Goal: Contribute content: Add original content to the website for others to see

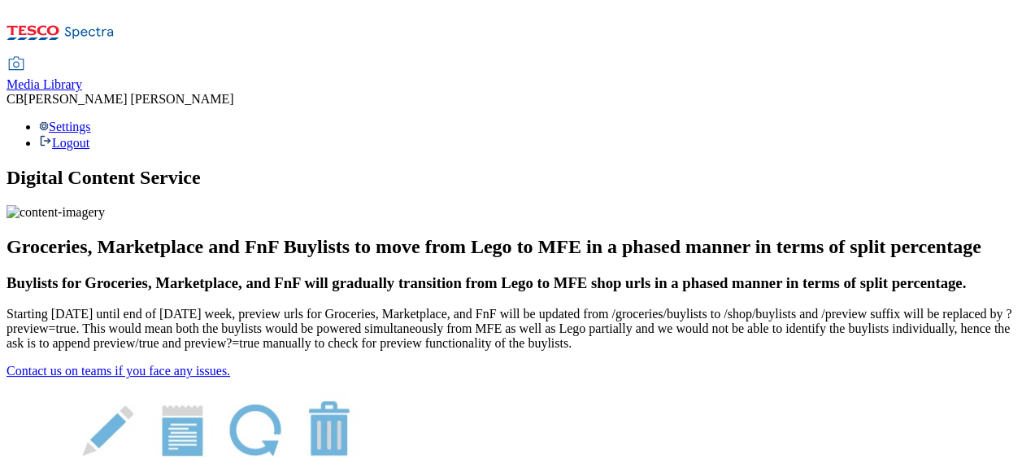
click at [82, 77] on span "Media Library" at bounding box center [45, 84] width 76 height 14
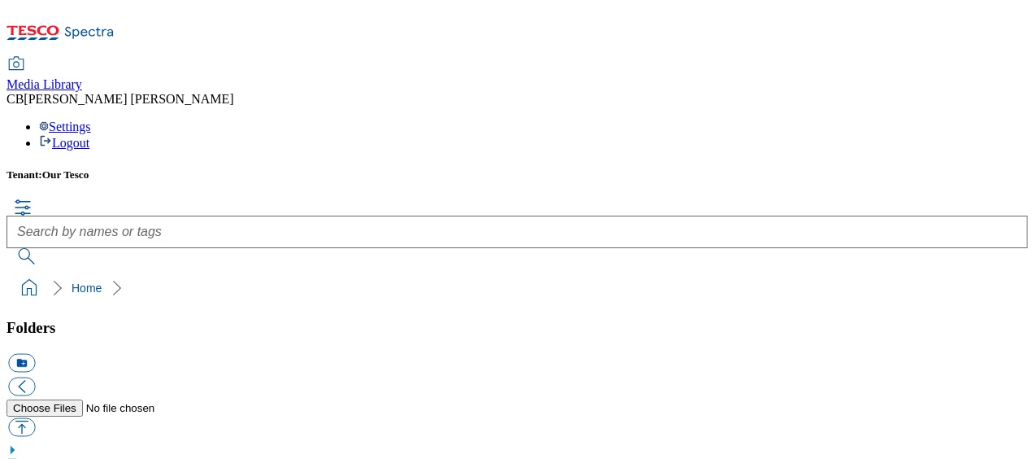
click at [35, 417] on button "button" at bounding box center [21, 426] width 27 height 19
type input "C:\fakepath\HEART - Express.jpg"
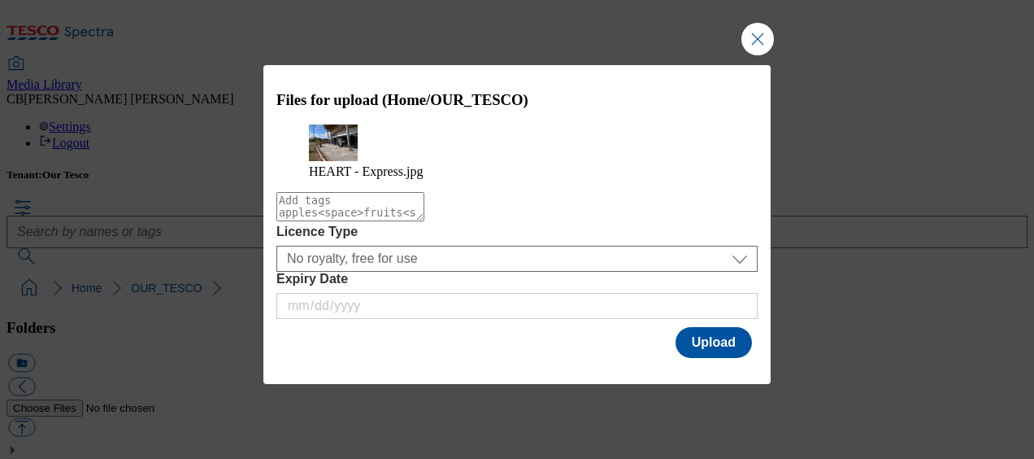
click at [292, 221] on textarea "Modal" at bounding box center [350, 206] width 148 height 29
type textarea "HEART"
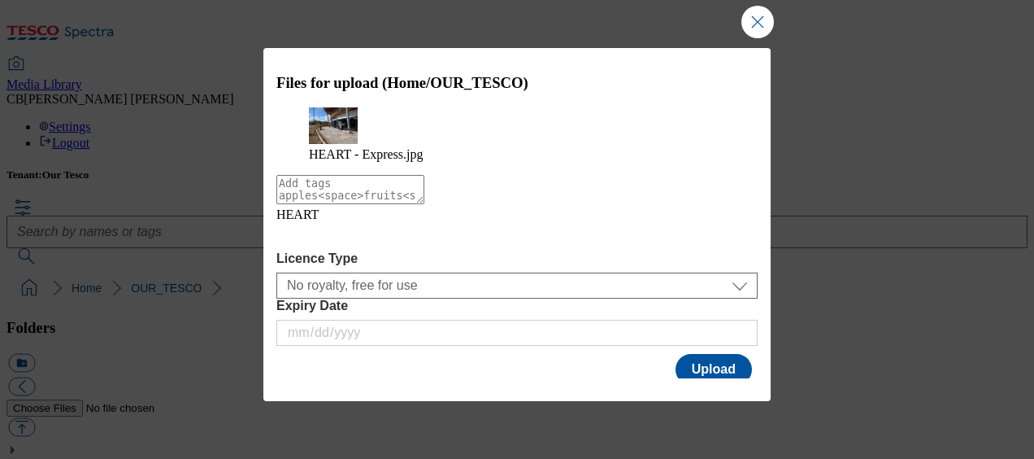
type textarea "-"
type textarea "Express"
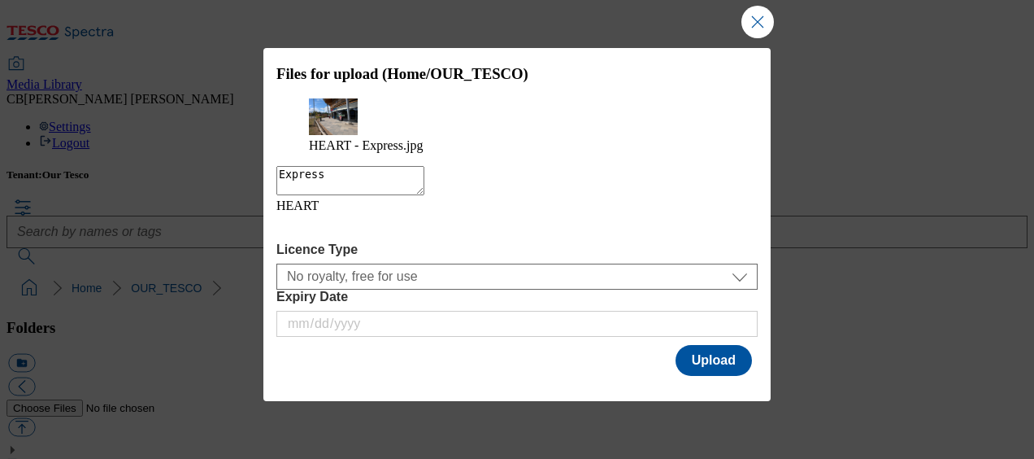
click at [329, 195] on textarea "Express" at bounding box center [350, 180] width 148 height 29
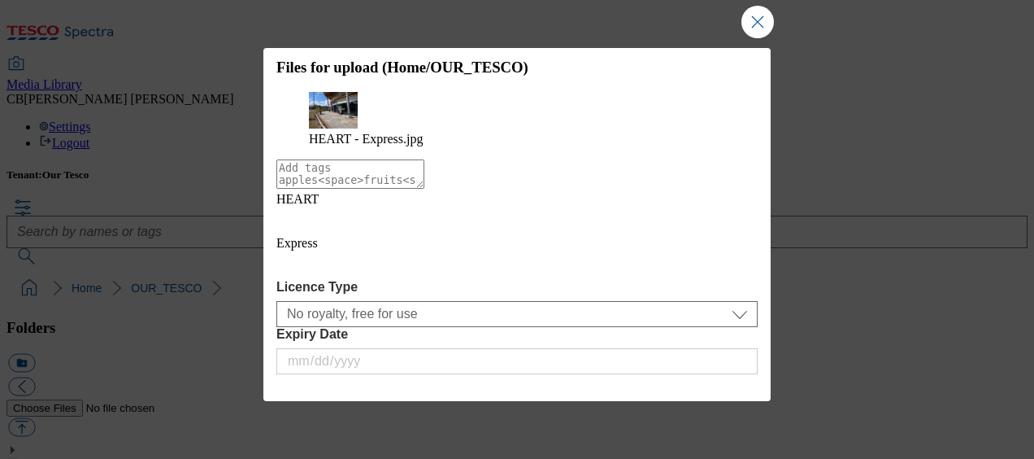
click at [303, 233] on icon "Modal" at bounding box center [289, 220] width 26 height 26
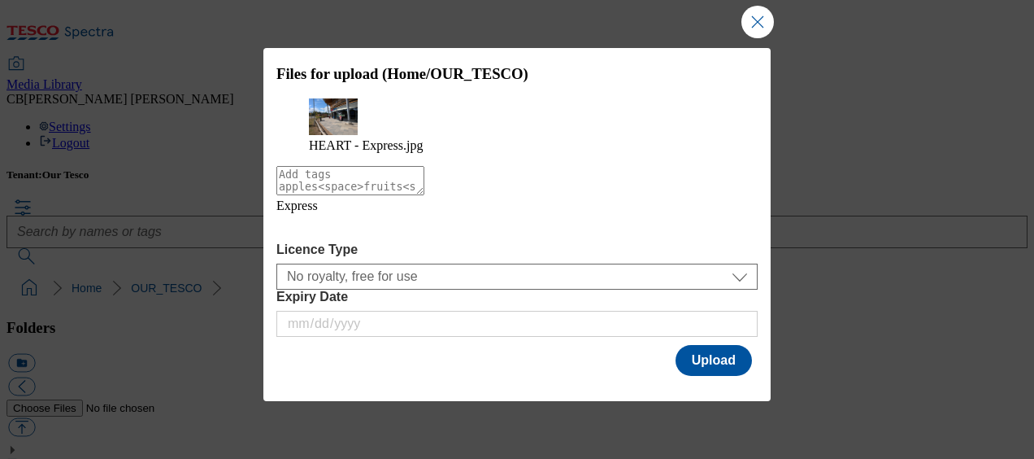
click at [303, 239] on icon "Modal" at bounding box center [289, 226] width 26 height 26
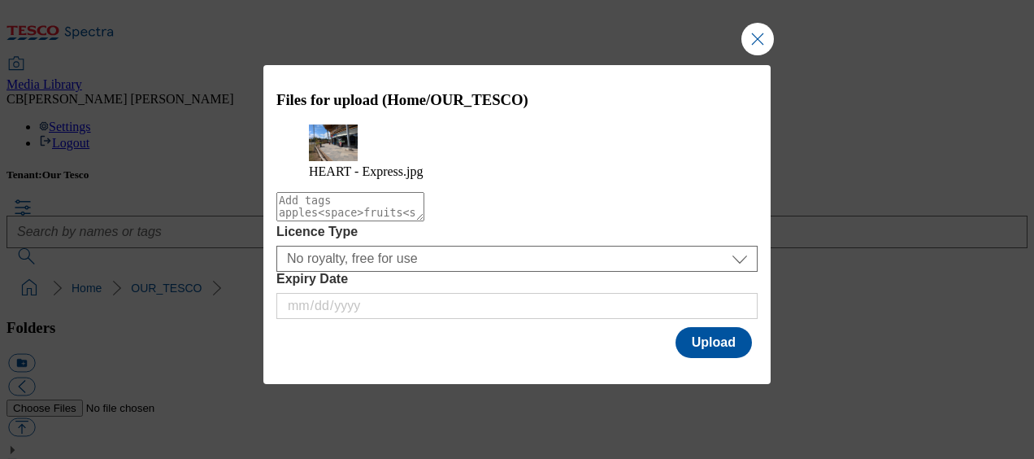
scroll to position [0, 0]
click at [287, 221] on textarea "Modal" at bounding box center [350, 206] width 148 height 29
type textarea "Heart"
click at [324, 221] on textarea "Heart" at bounding box center [350, 206] width 148 height 29
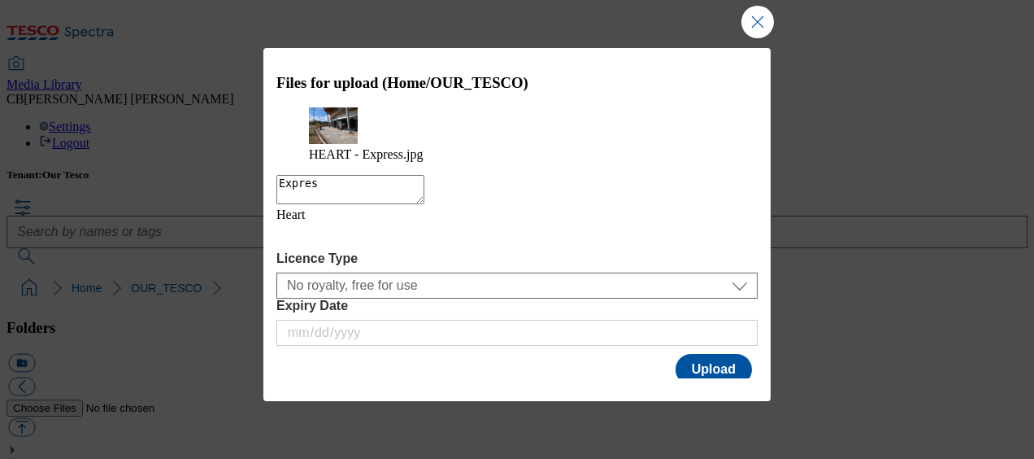
type textarea "Express"
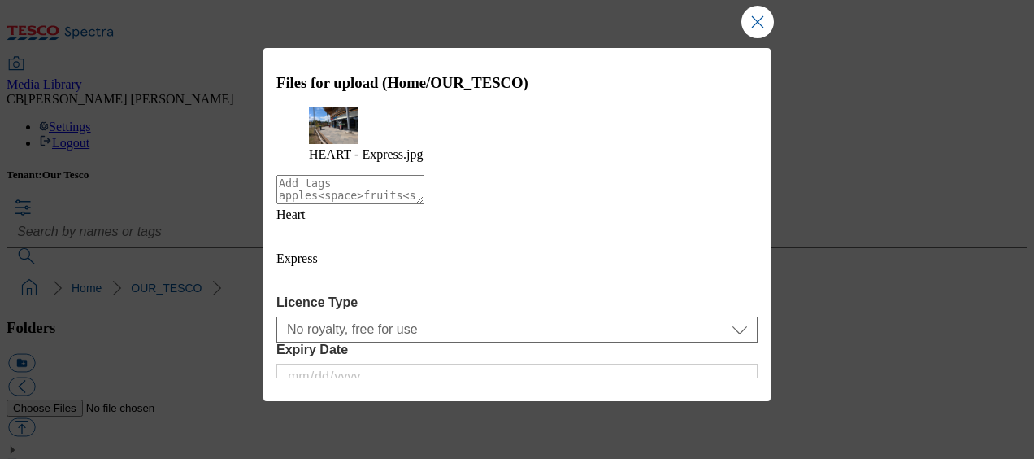
scroll to position [18, 0]
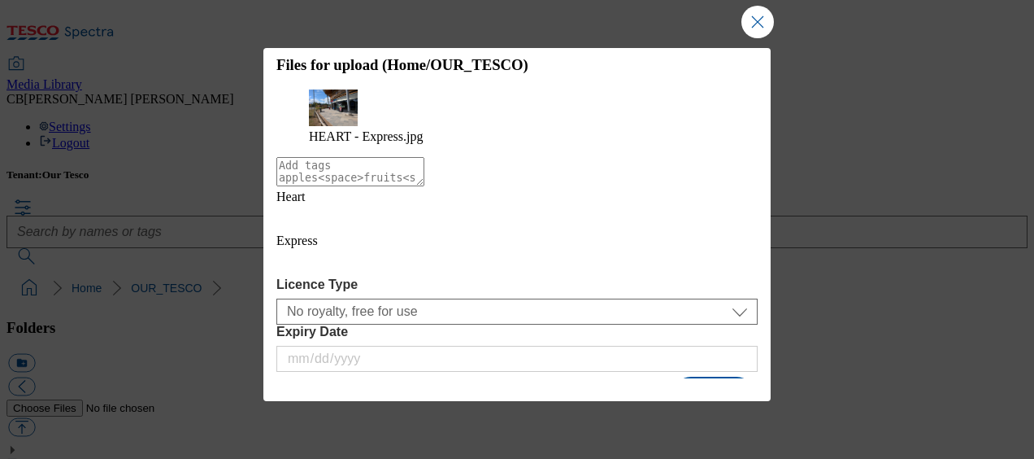
click at [707, 380] on button "Upload" at bounding box center [714, 395] width 76 height 31
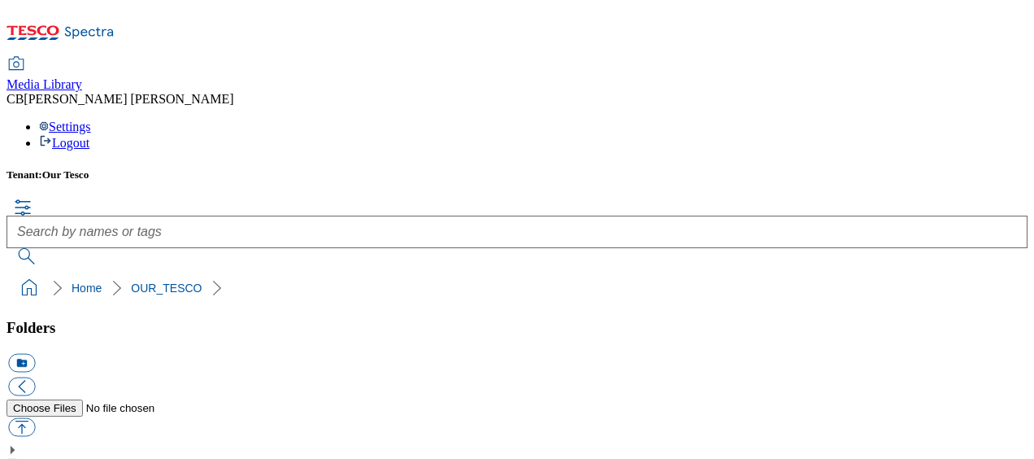
scroll to position [0, 0]
click at [35, 417] on button "button" at bounding box center [21, 426] width 27 height 19
type input "C:\fakepath\HEART - Outside.jpg"
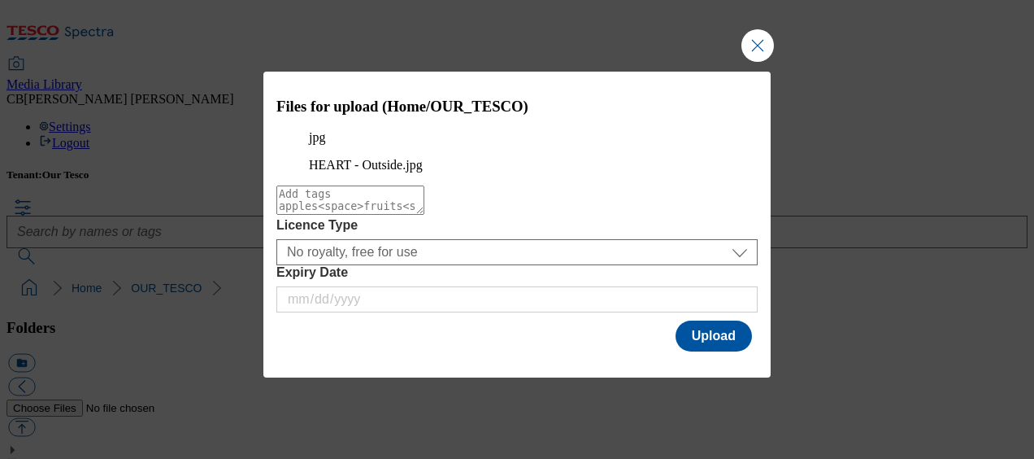
click at [311, 215] on textarea "Modal" at bounding box center [350, 199] width 148 height 29
type textarea "Heart"
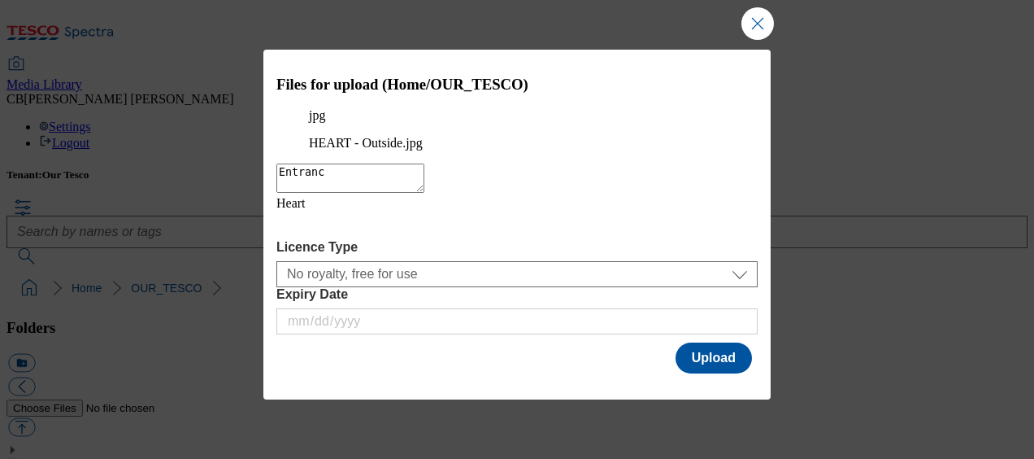
type textarea "Entrance"
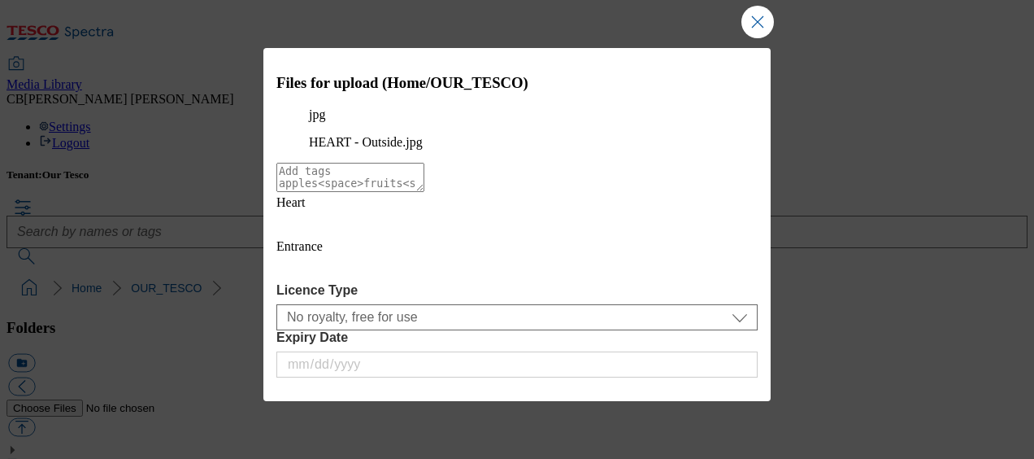
scroll to position [18, 0]
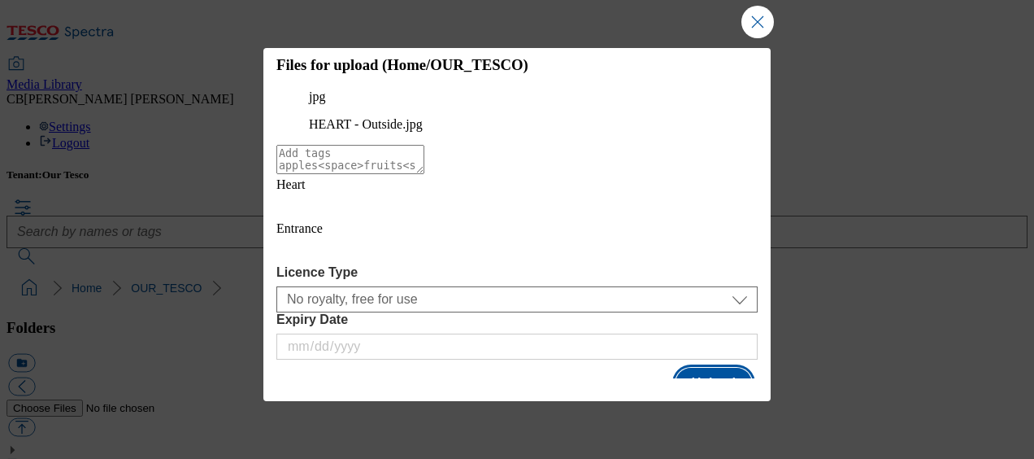
click at [699, 368] on button "Upload" at bounding box center [714, 383] width 76 height 31
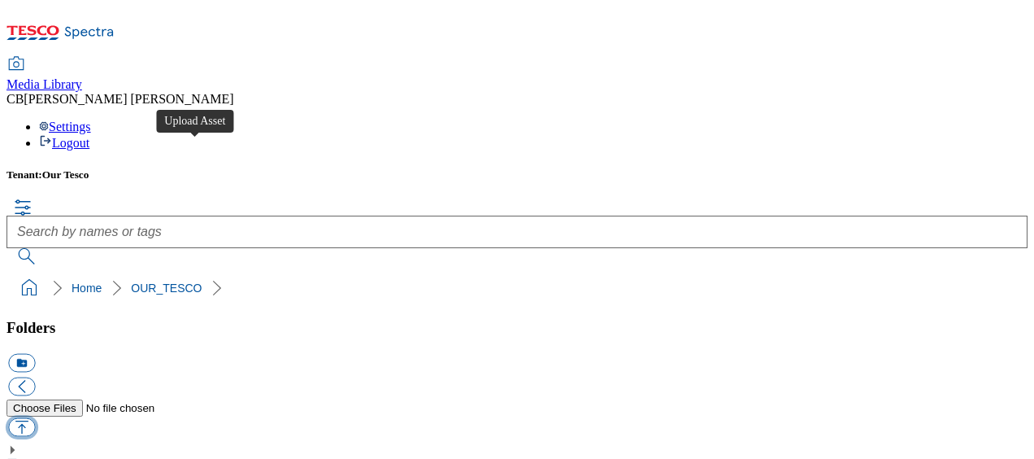
click at [35, 417] on button "button" at bounding box center [21, 426] width 27 height 19
type input "C:\fakepath\HEART - Restaurant.jpg"
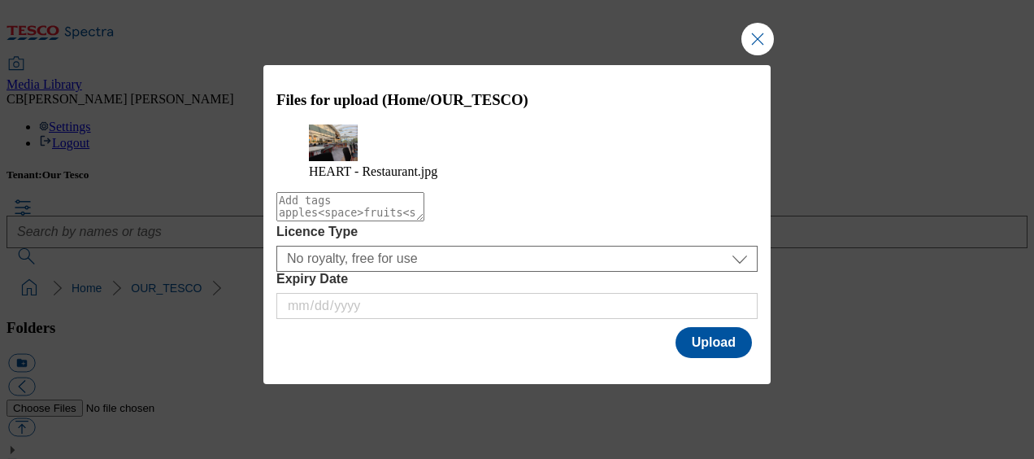
click at [305, 221] on textarea "Modal" at bounding box center [350, 206] width 148 height 29
type textarea "Heart"
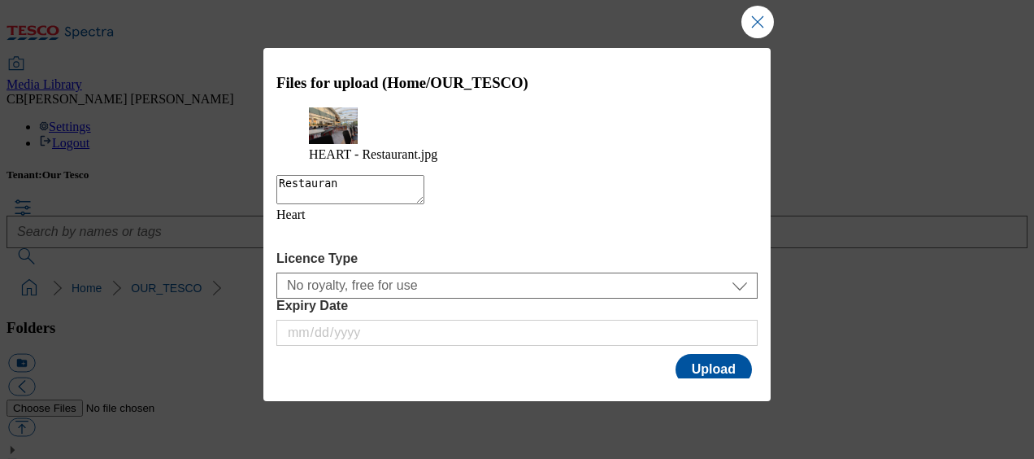
type textarea "Restaurant"
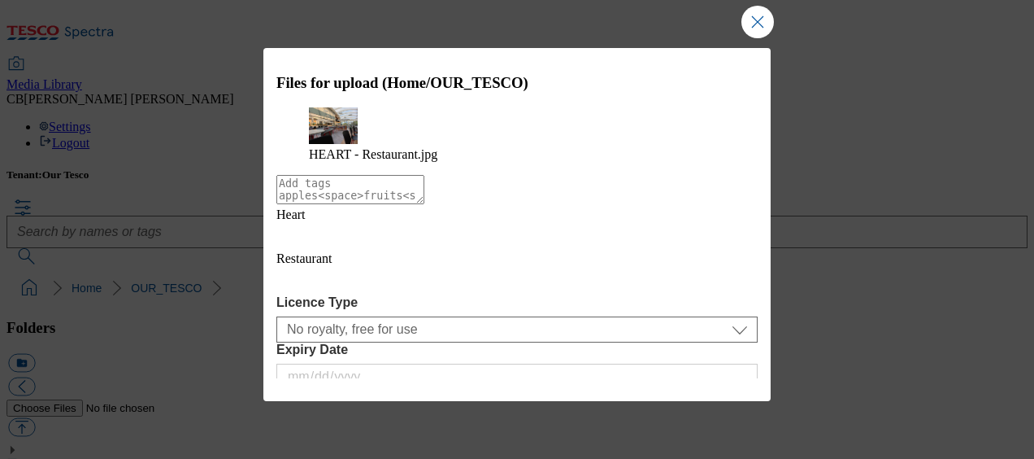
click at [417, 162] on div "HEART - Restaurant.jpg" at bounding box center [516, 134] width 481 height 54
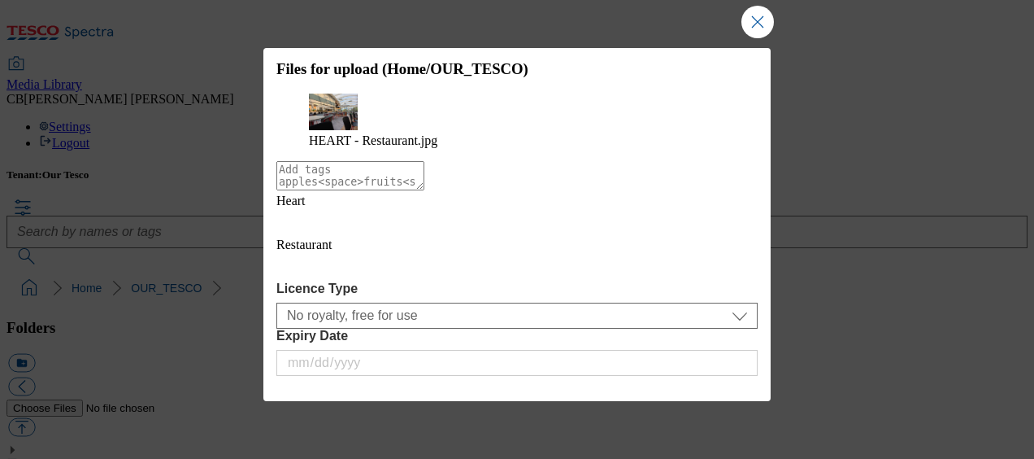
scroll to position [18, 0]
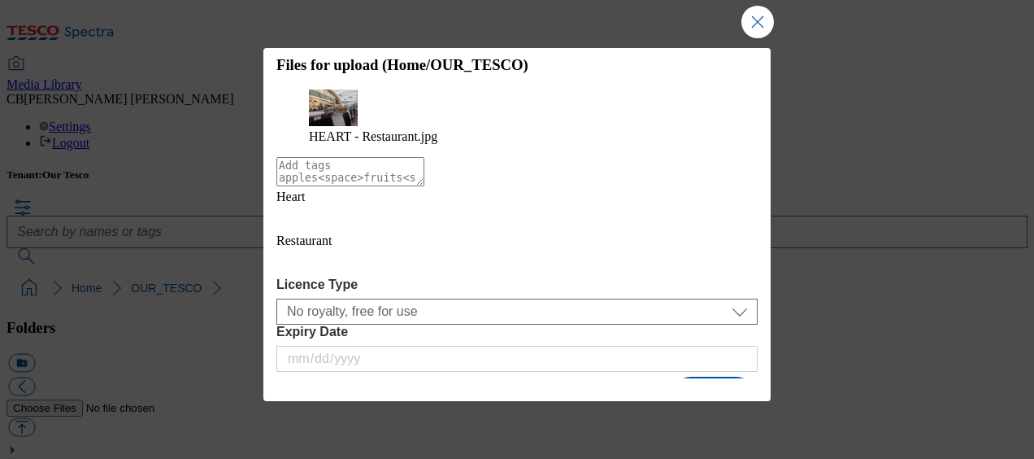
click at [703, 380] on button "Upload" at bounding box center [714, 395] width 76 height 31
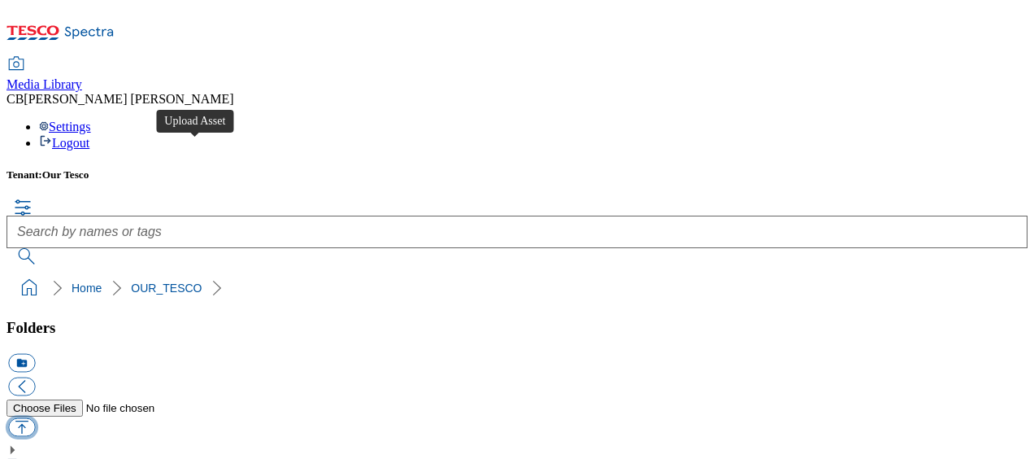
click at [35, 417] on button "button" at bounding box center [21, 426] width 27 height 19
type input "C:\fakepath\HEART - Innovation Space.jpg"
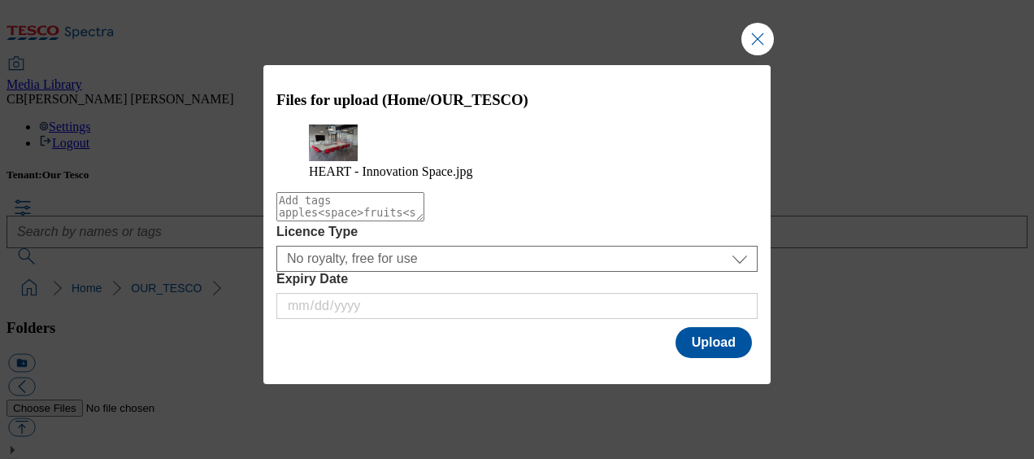
click at [296, 221] on textarea "Modal" at bounding box center [350, 206] width 148 height 29
type textarea "Heart"
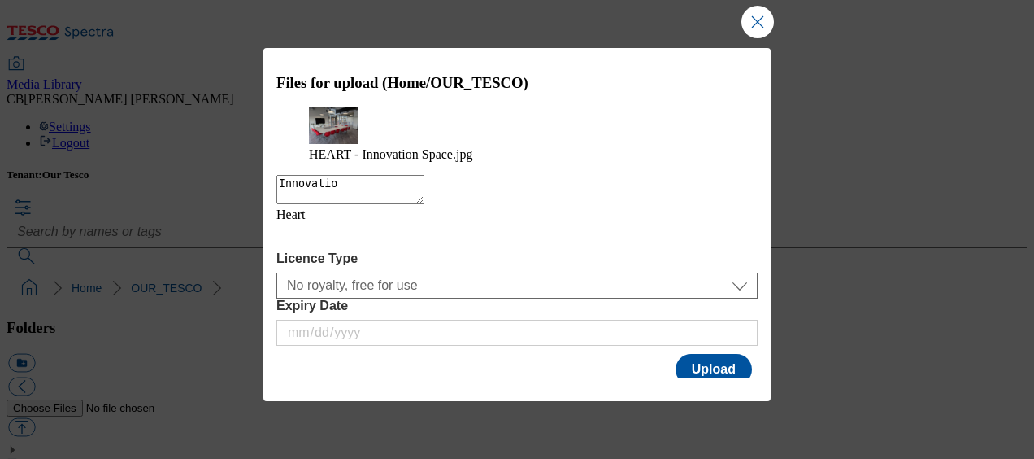
type textarea "Innovation"
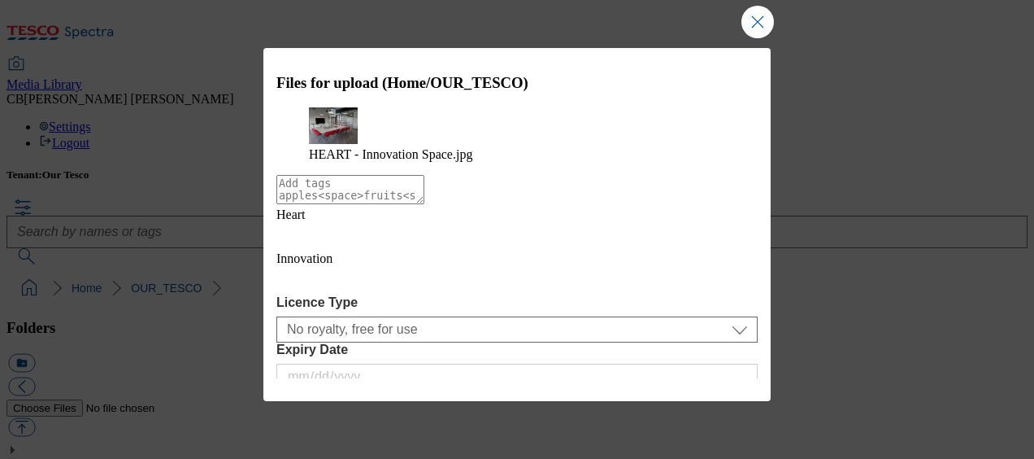
click at [479, 162] on div "HEART - Innovation Space.jpg" at bounding box center [516, 134] width 481 height 54
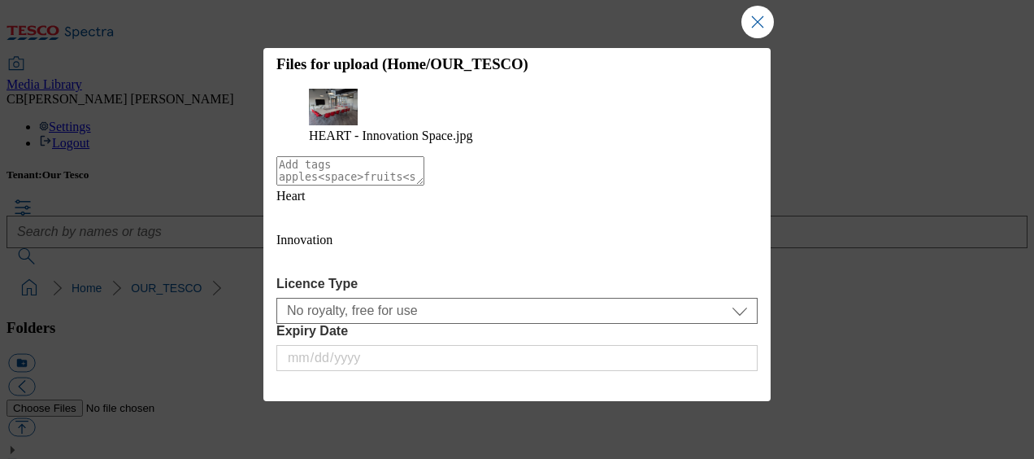
scroll to position [29, 0]
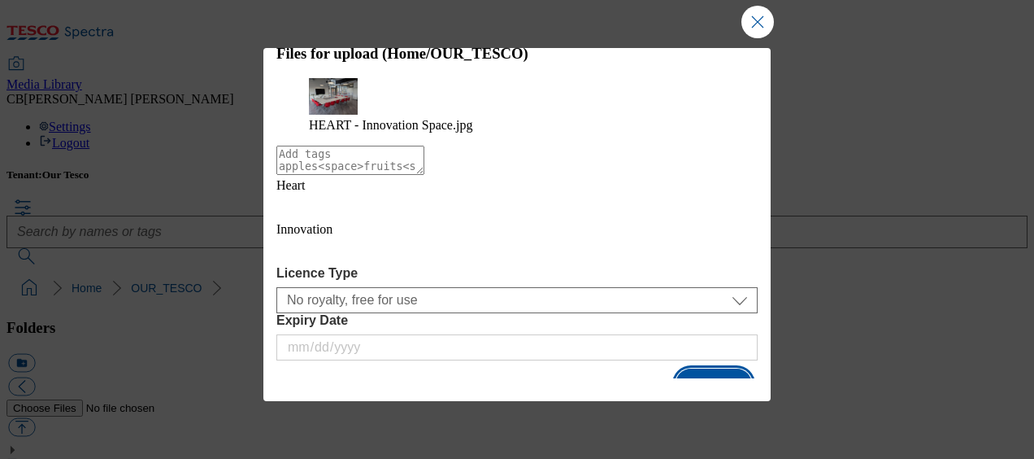
click at [694, 368] on button "Upload" at bounding box center [714, 383] width 76 height 31
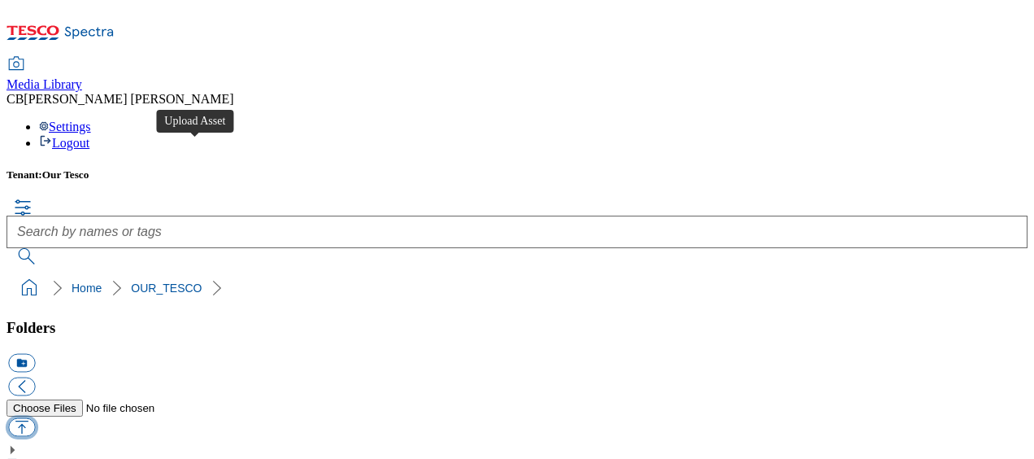
click at [35, 417] on button "button" at bounding box center [21, 426] width 27 height 19
type input "C:\fakepath\HEART - Sign.jpg"
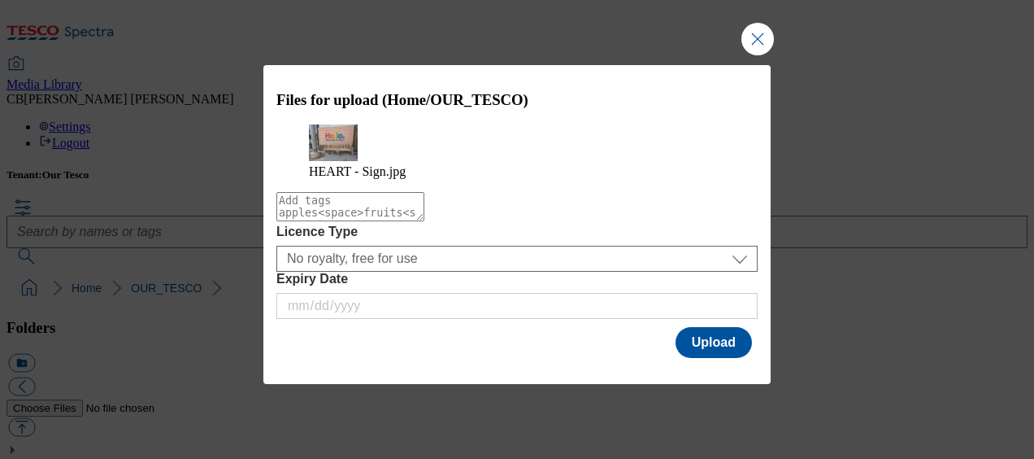
click at [296, 221] on textarea "Modal" at bounding box center [350, 206] width 148 height 29
type textarea "Heart"
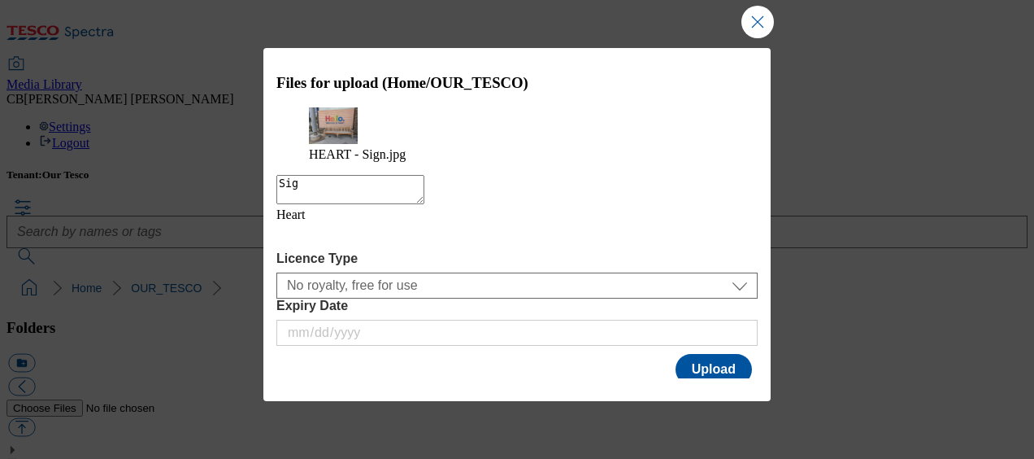
type textarea "Sign"
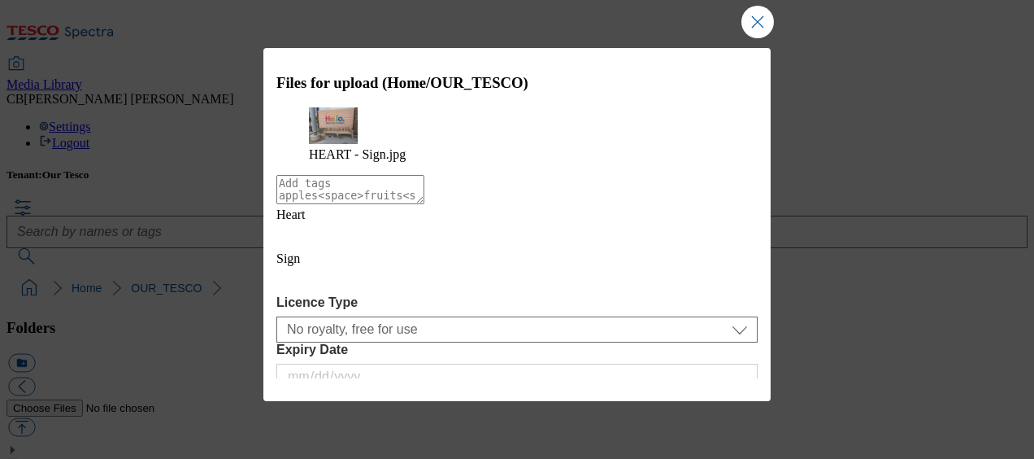
click at [444, 162] on div "HEART - Sign.jpg" at bounding box center [516, 134] width 481 height 54
click at [701, 398] on button "Upload" at bounding box center [714, 413] width 76 height 31
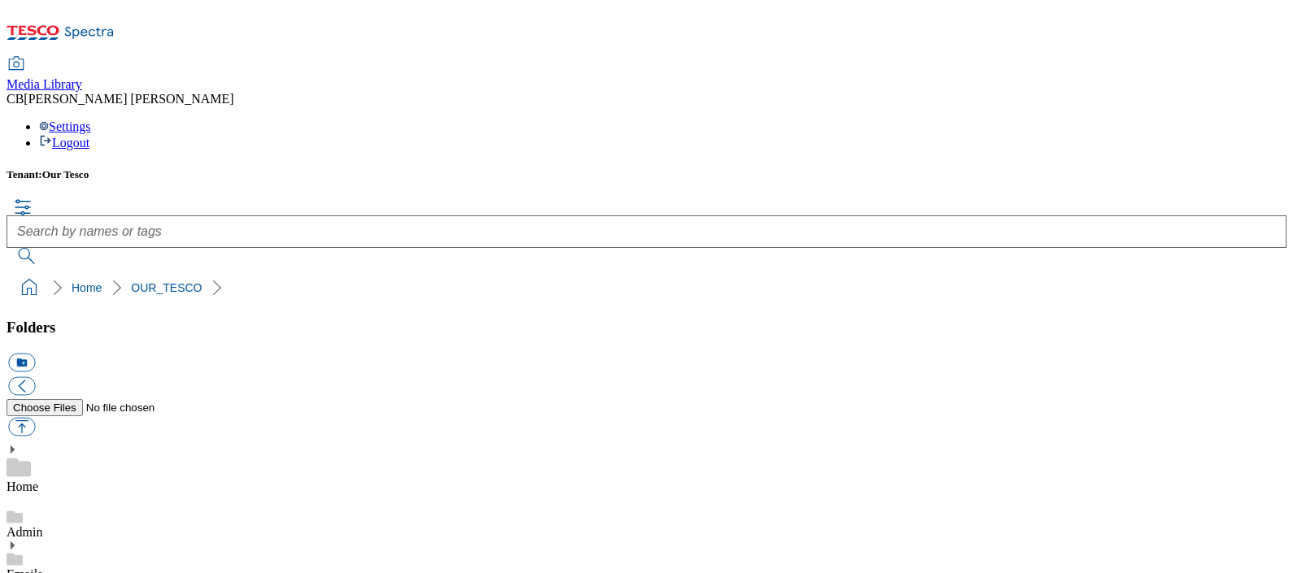
drag, startPoint x: 891, startPoint y: 0, endPoint x: 786, endPoint y: 138, distance: 174.0
click at [786, 272] on ol "Home OUR_TESCO" at bounding box center [651, 287] width 1270 height 31
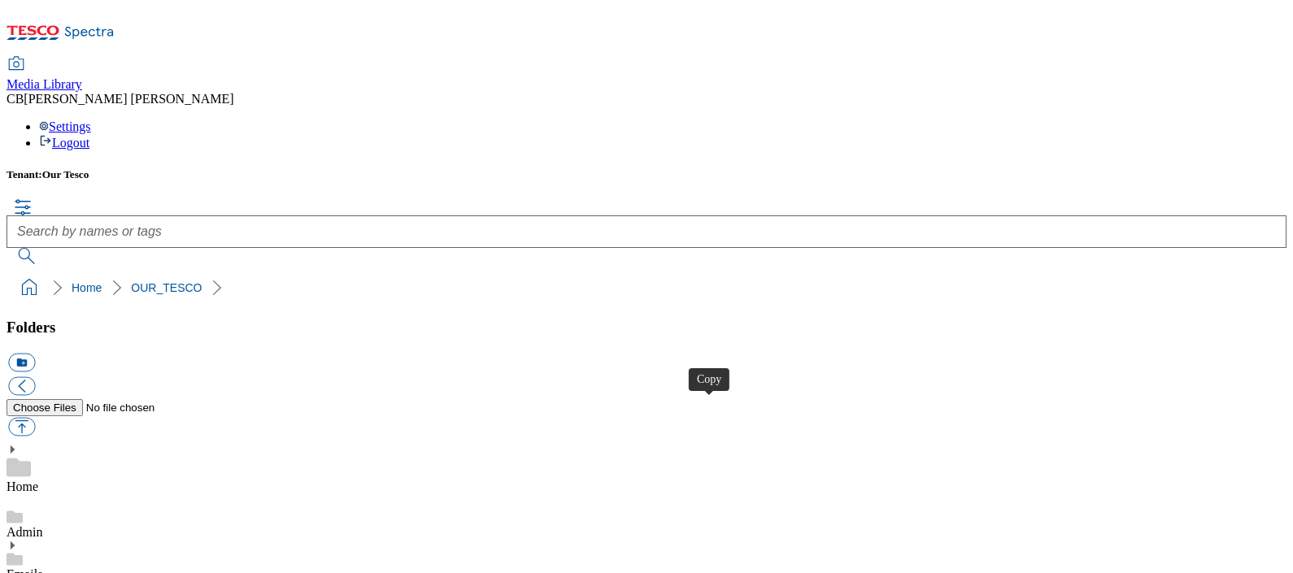
click at [35, 417] on button "button" at bounding box center [21, 426] width 27 height 19
type input "C:\fakepath\HEART - Outside Colleague Entrance.jpg"
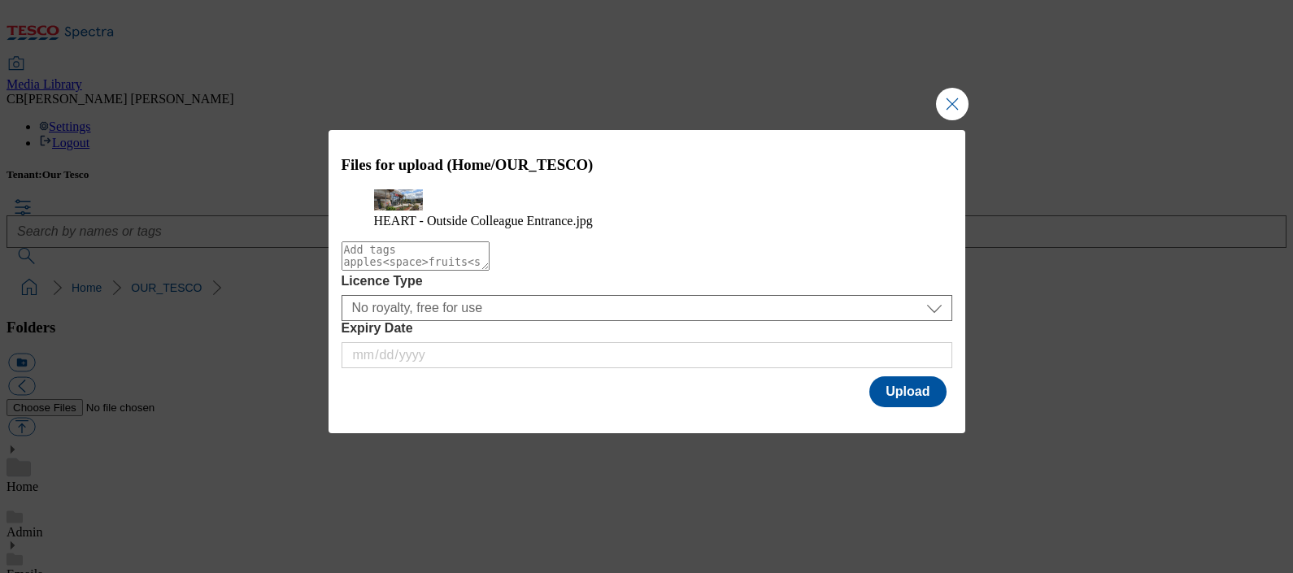
click at [370, 271] on textarea "Modal" at bounding box center [416, 256] width 148 height 29
type textarea "Heart"
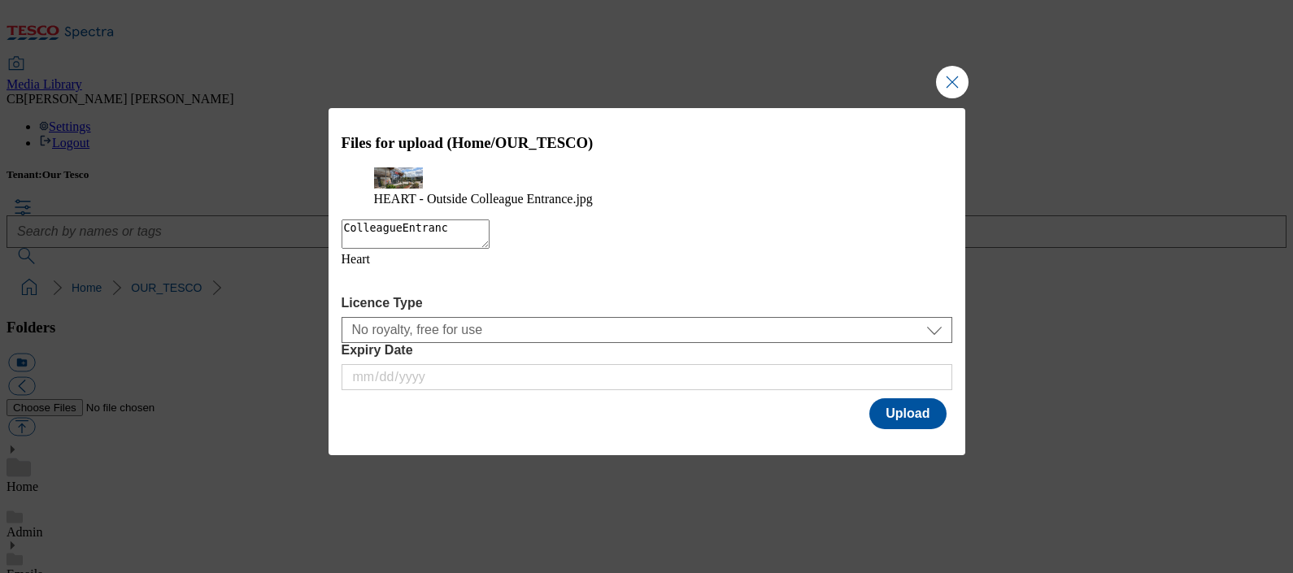
type textarea "ColleagueEntrance"
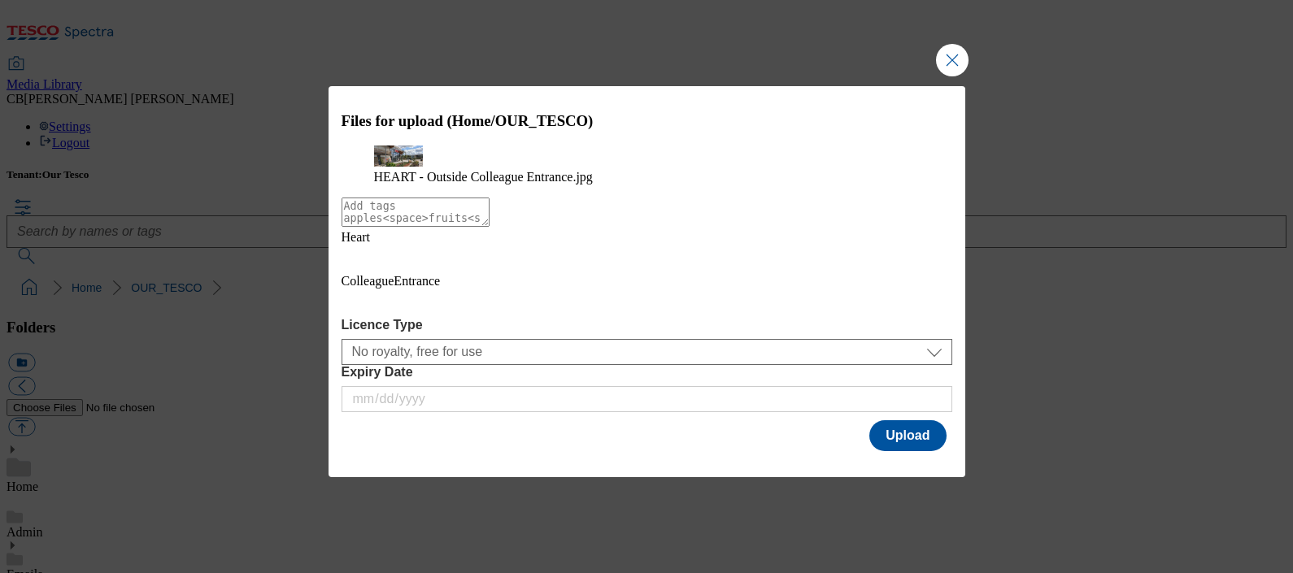
click at [580, 185] on div "HEART - Outside Colleague Entrance.jpg" at bounding box center [647, 165] width 611 height 39
click at [897, 438] on button "Upload" at bounding box center [907, 435] width 76 height 31
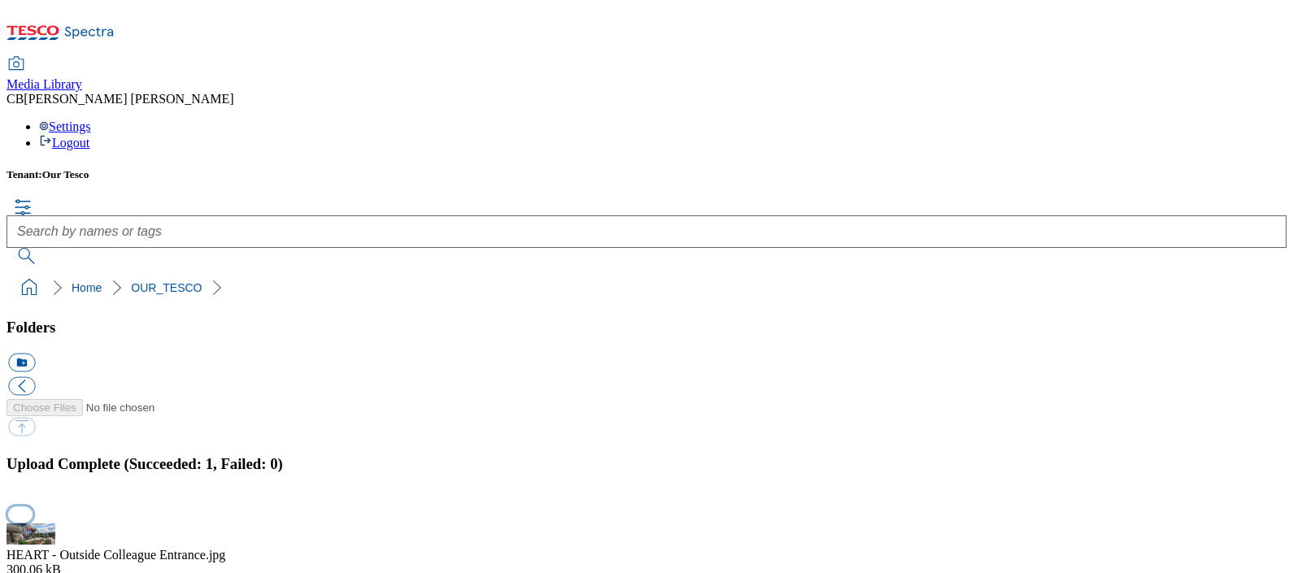
click at [33, 458] on button "button" at bounding box center [20, 514] width 24 height 15
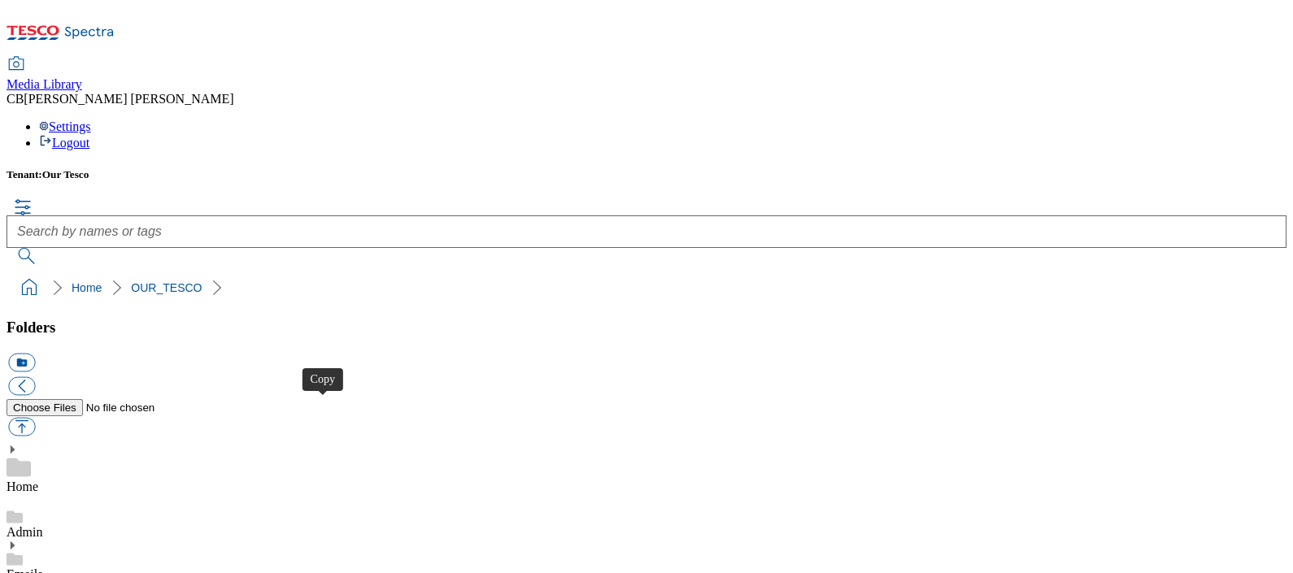
click at [35, 417] on button "button" at bounding box center [21, 426] width 27 height 19
type input "C:\fakepath\HEART - Innovation Space Wide.jpg"
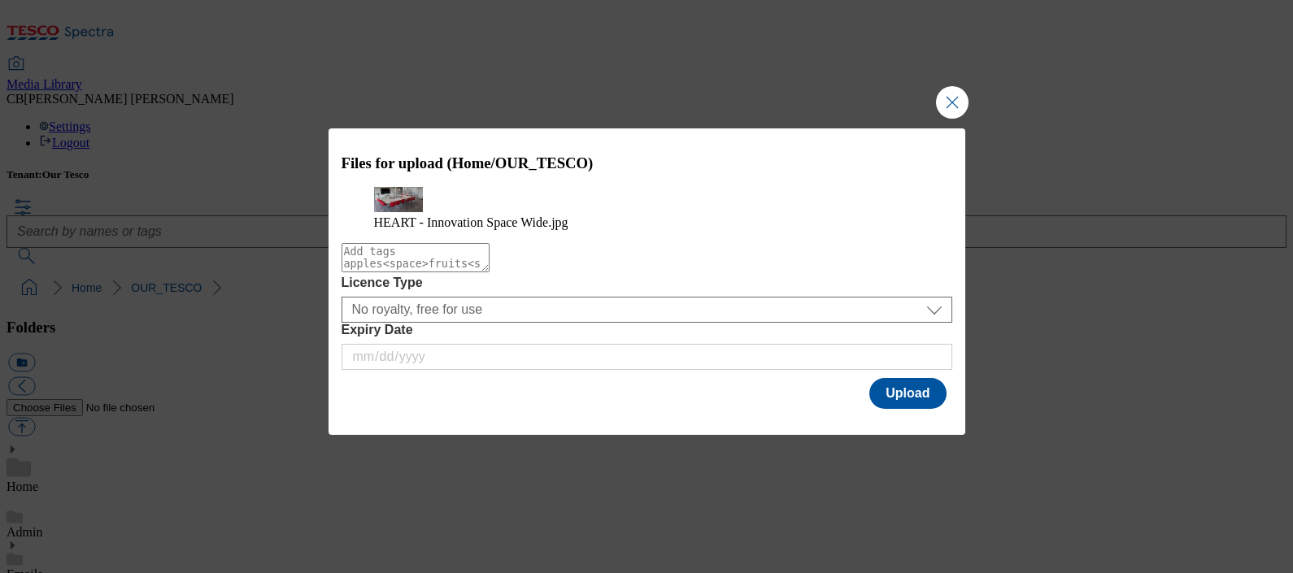
click at [357, 272] on textarea "Modal" at bounding box center [416, 257] width 148 height 29
type textarea "Heart"
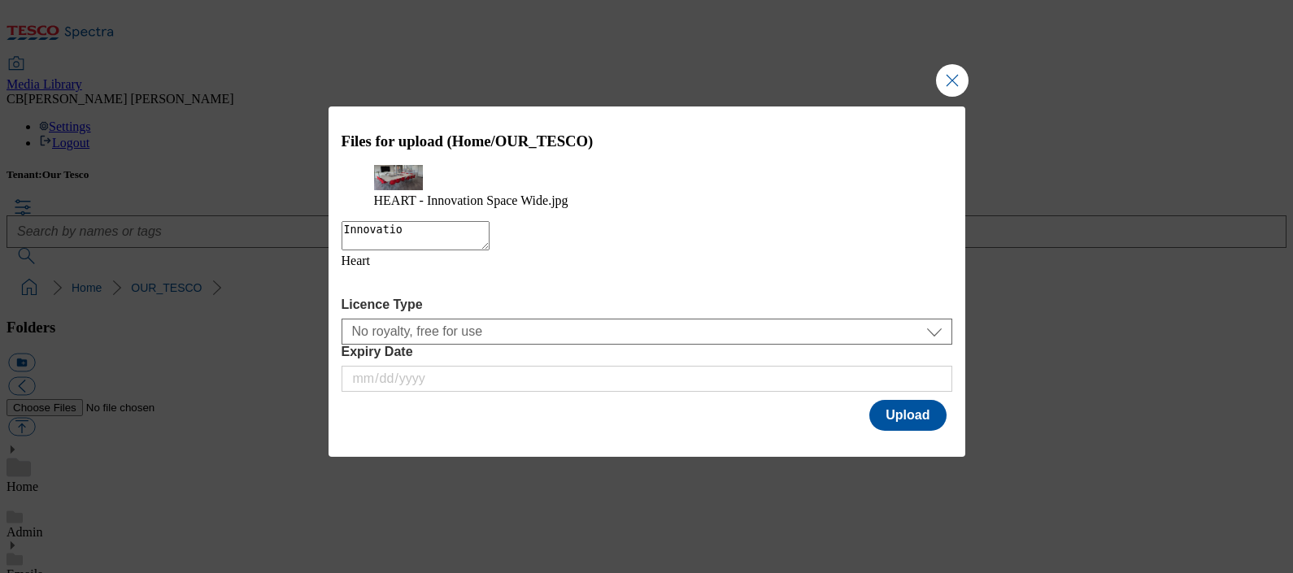
type textarea "Innovation"
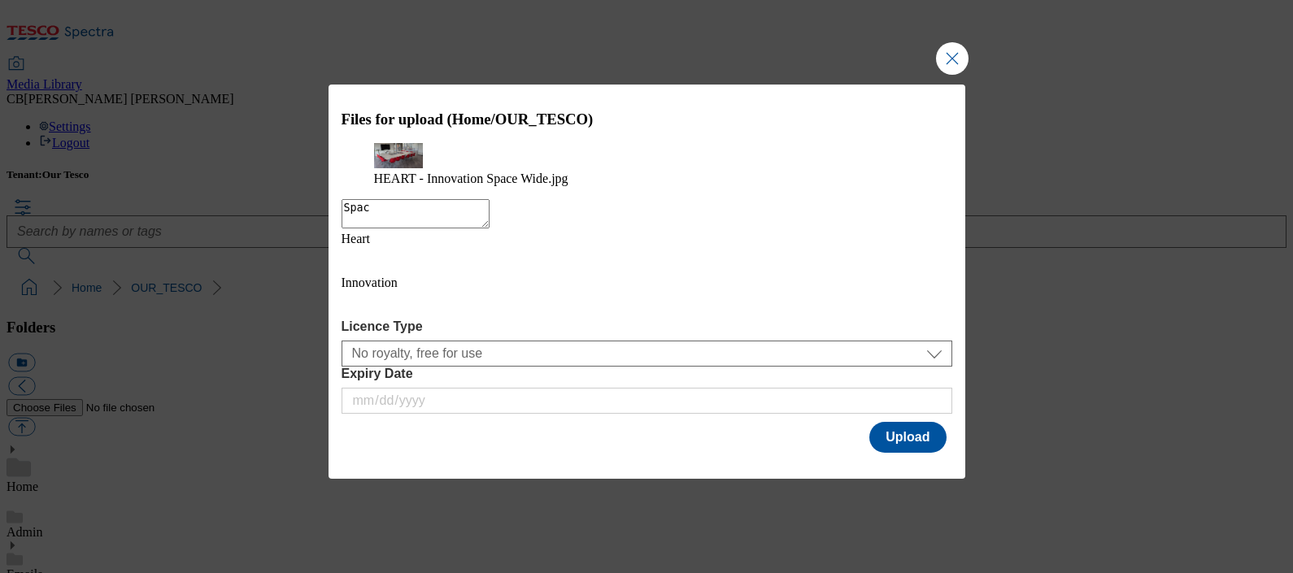
type textarea "Space"
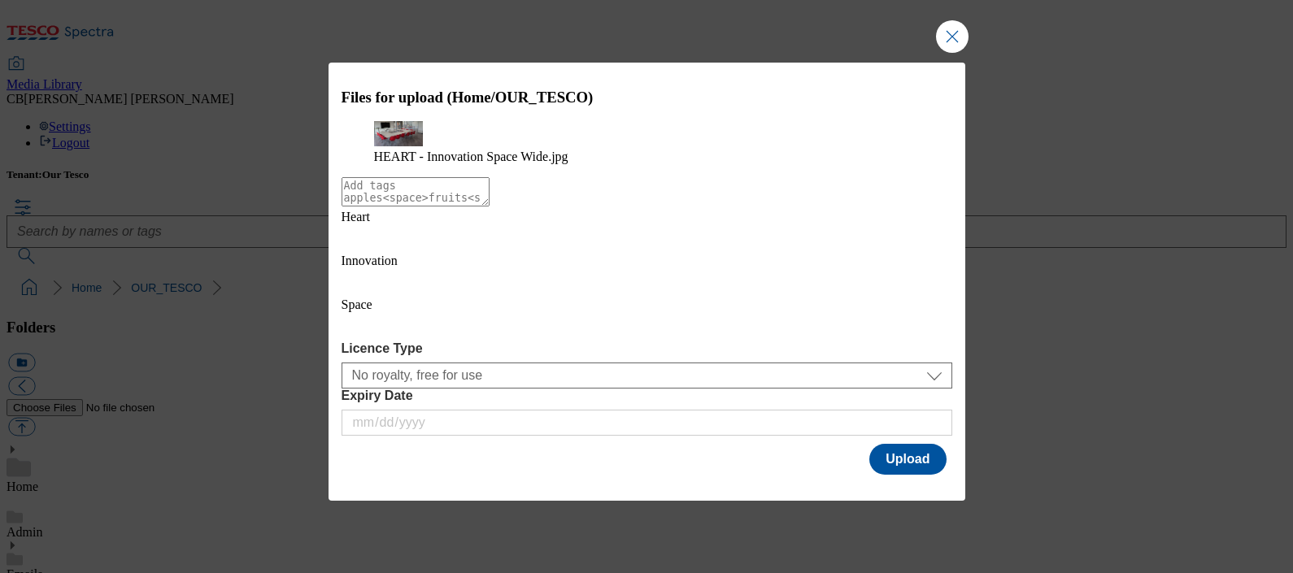
click at [590, 164] on div "HEART - Innovation Space Wide.jpg" at bounding box center [647, 142] width 611 height 43
click at [903, 444] on button "Upload" at bounding box center [907, 459] width 76 height 31
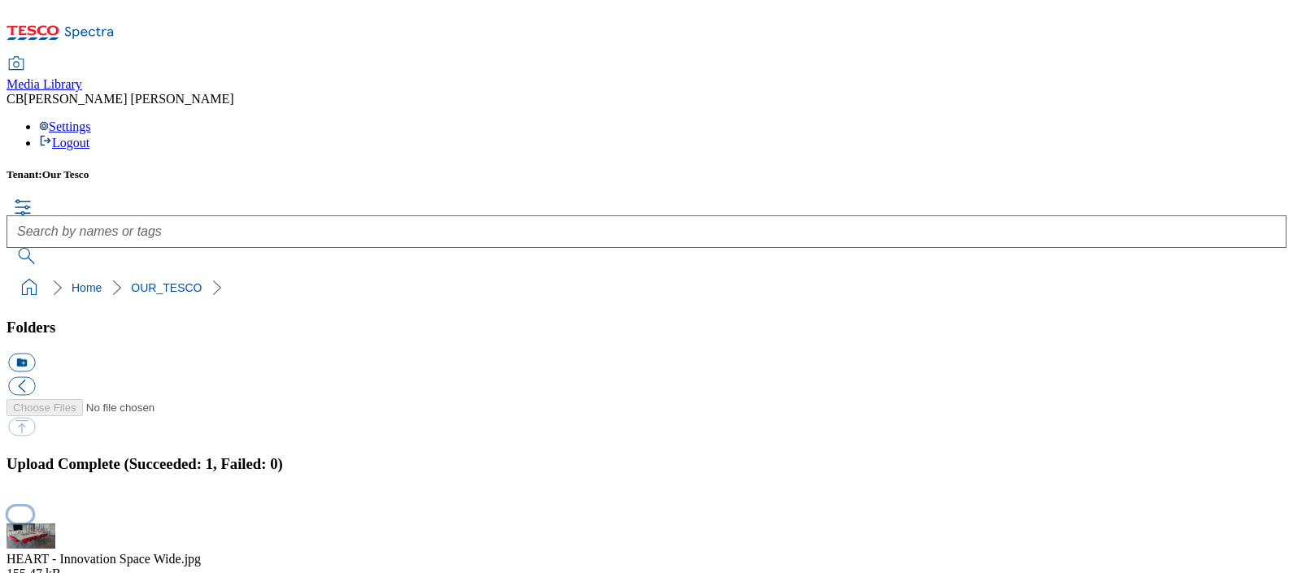
click at [33, 458] on button "button" at bounding box center [20, 514] width 24 height 15
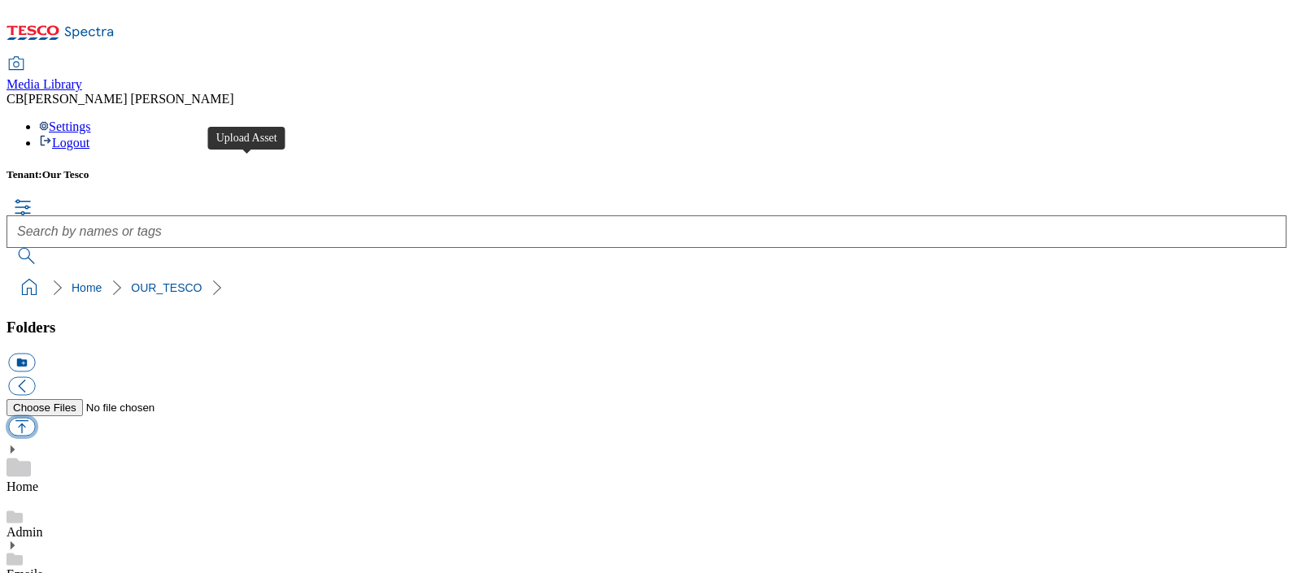
click at [35, 417] on button "button" at bounding box center [21, 426] width 27 height 19
type input "C:\fakepath\HEART - Innovation Space Not Wide.jpg"
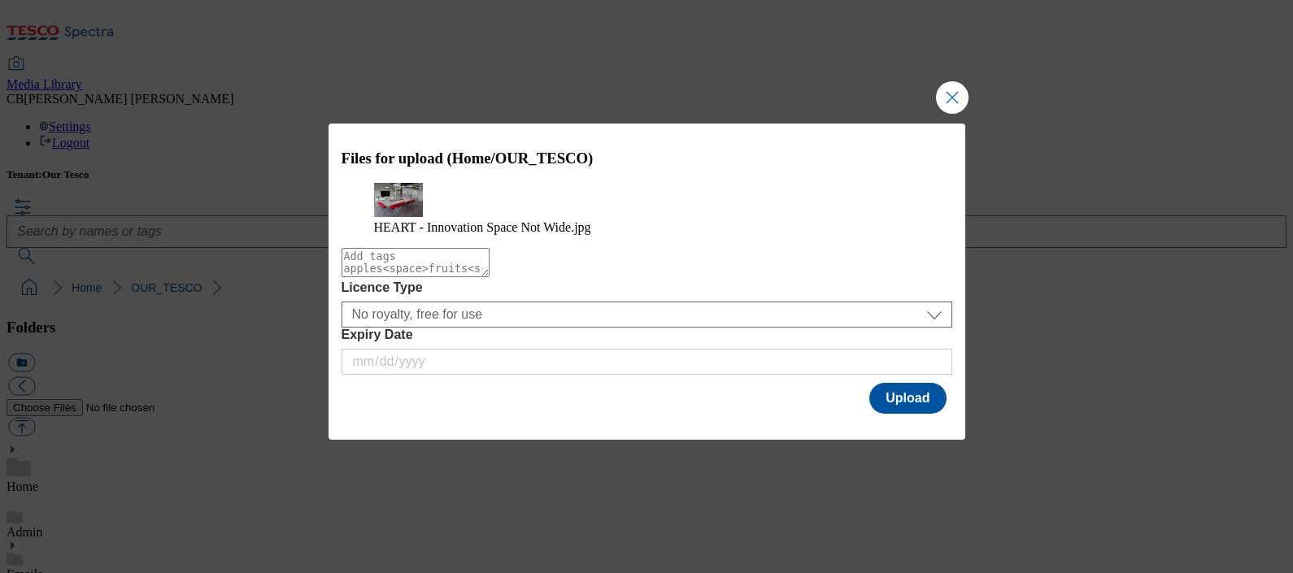
click at [364, 277] on textarea "Modal" at bounding box center [416, 262] width 148 height 29
type textarea "Heart"
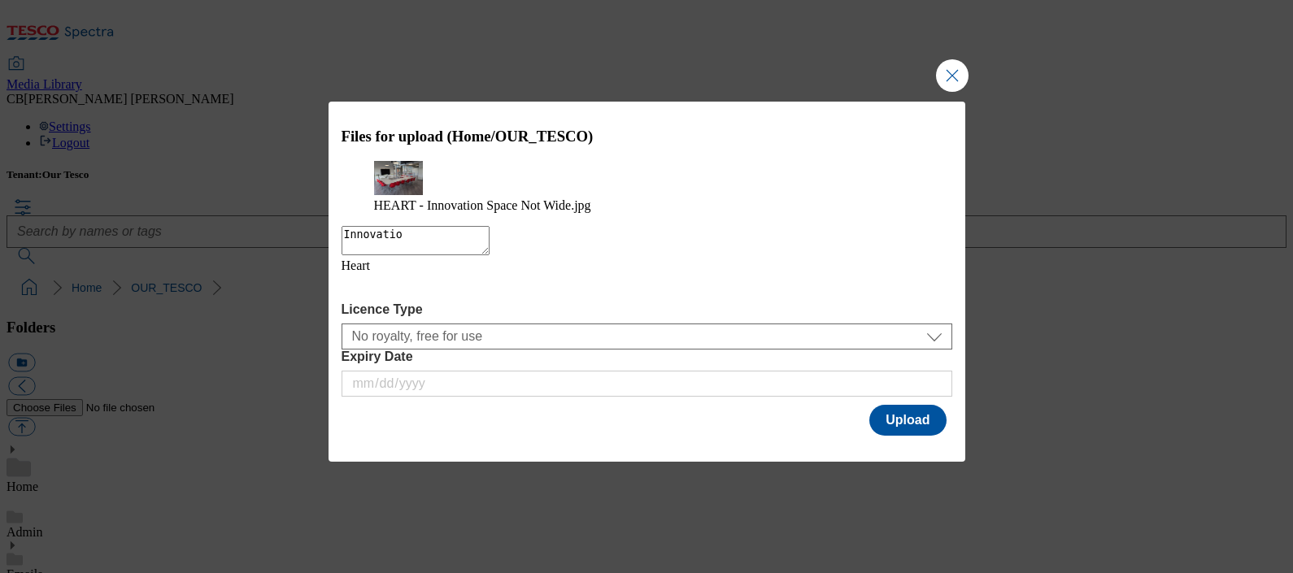
type textarea "Innovation"
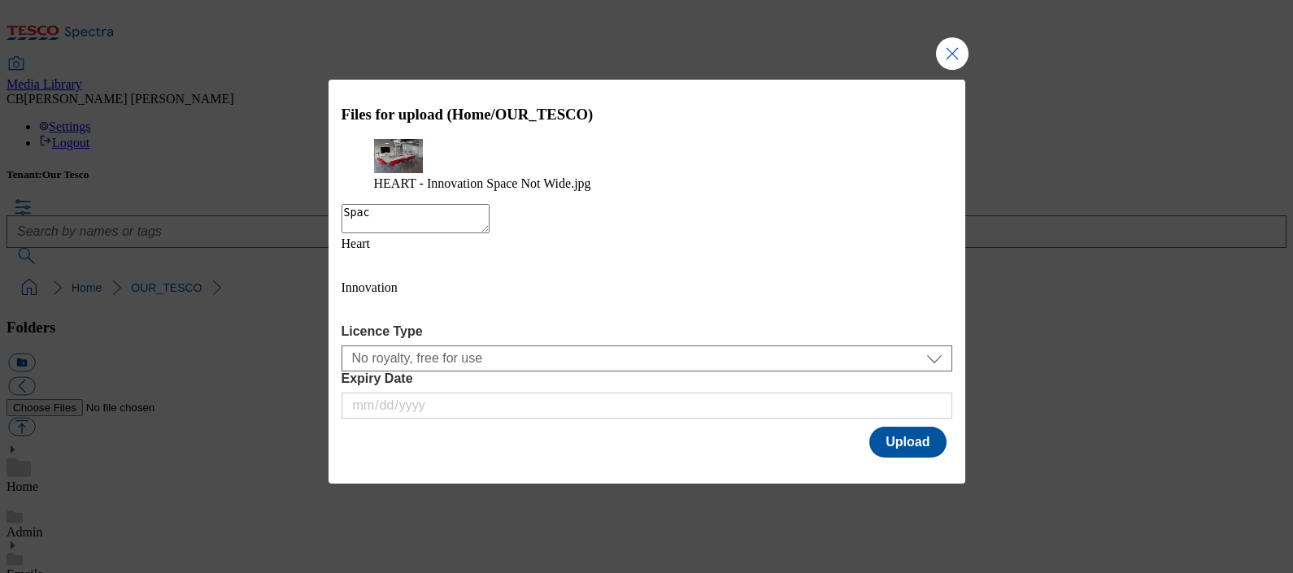
type textarea "Space"
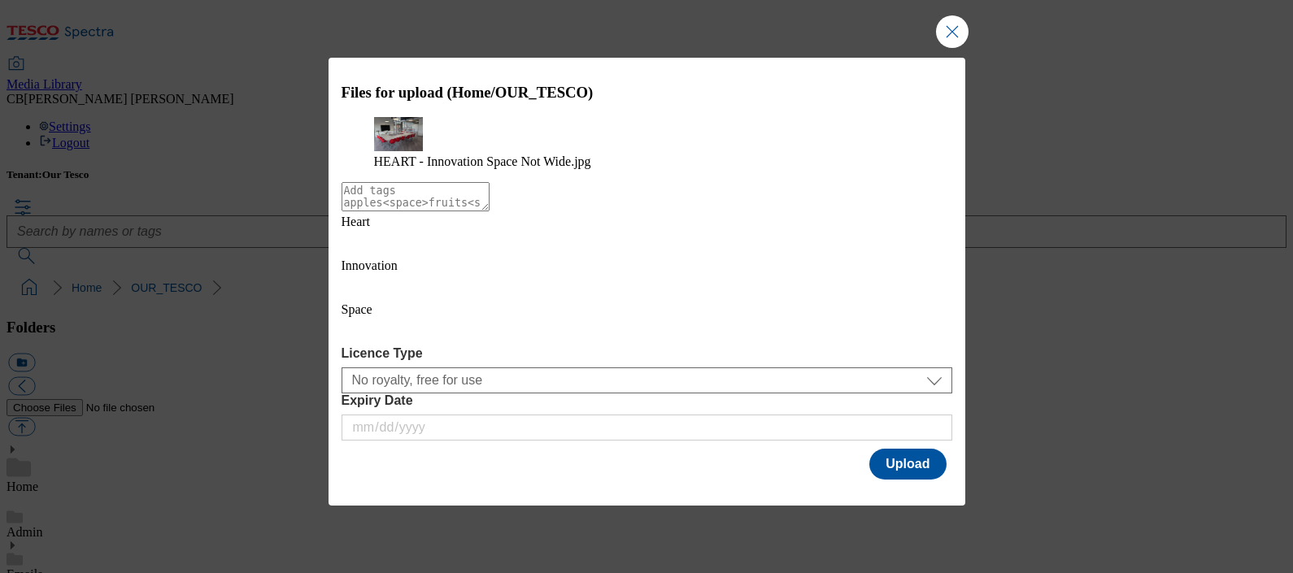
click at [699, 168] on div "HEART - Innovation Space Not Wide.jpg" at bounding box center [647, 142] width 611 height 51
click at [901, 449] on button "Upload" at bounding box center [907, 464] width 76 height 31
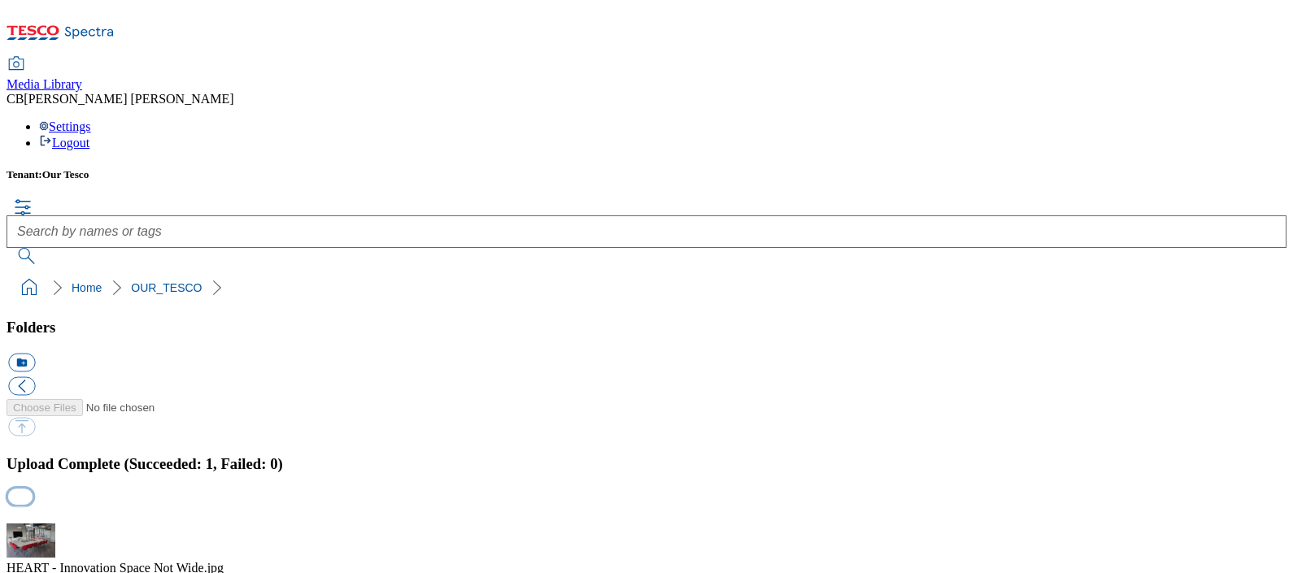
click at [33, 458] on button "button" at bounding box center [20, 514] width 24 height 15
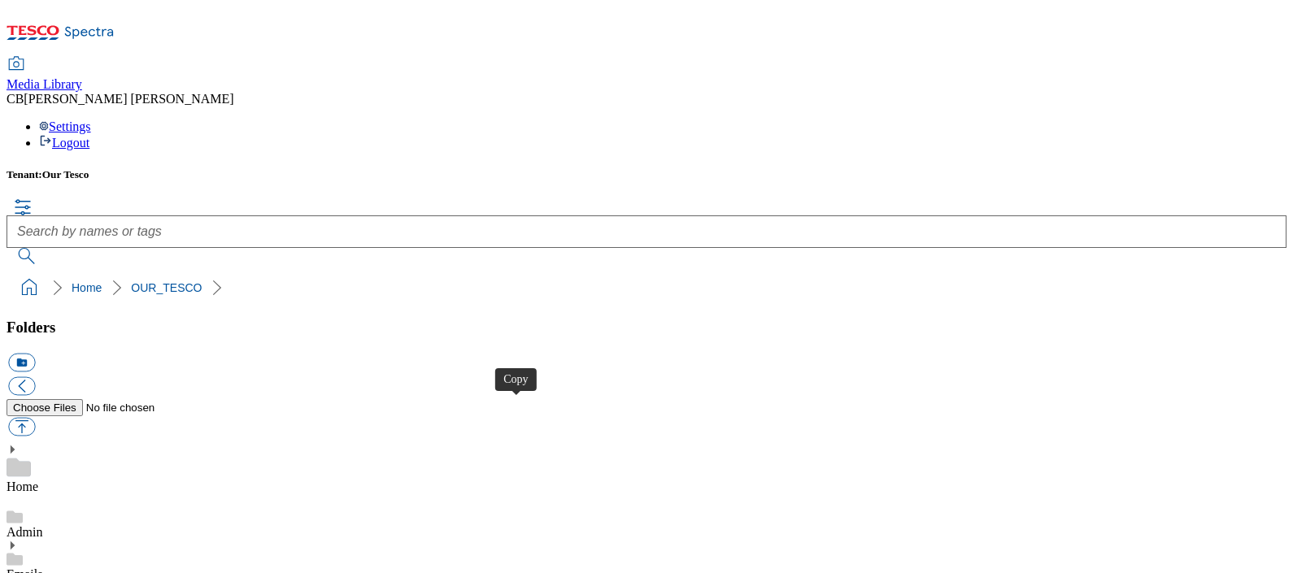
click at [1226, 168] on div "Tenant: Our Tesco" at bounding box center [647, 216] width 1280 height 96
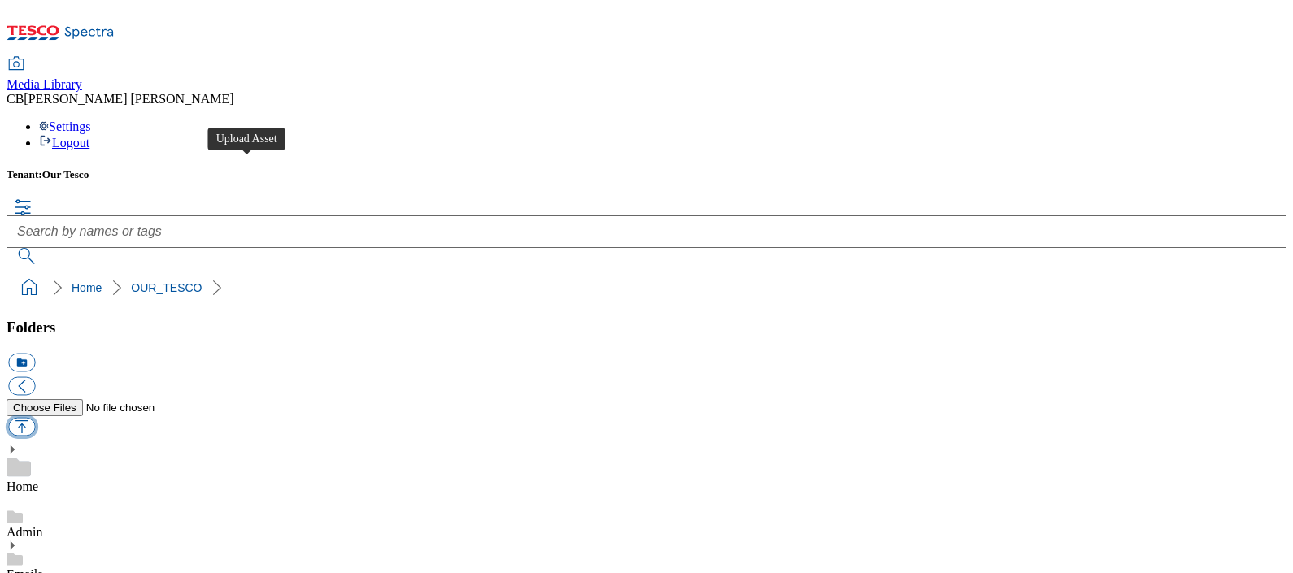
click at [35, 417] on button "button" at bounding box center [21, 426] width 27 height 19
type input "C:\fakepath\HEART - Innovation Space Outside Wide.jpg"
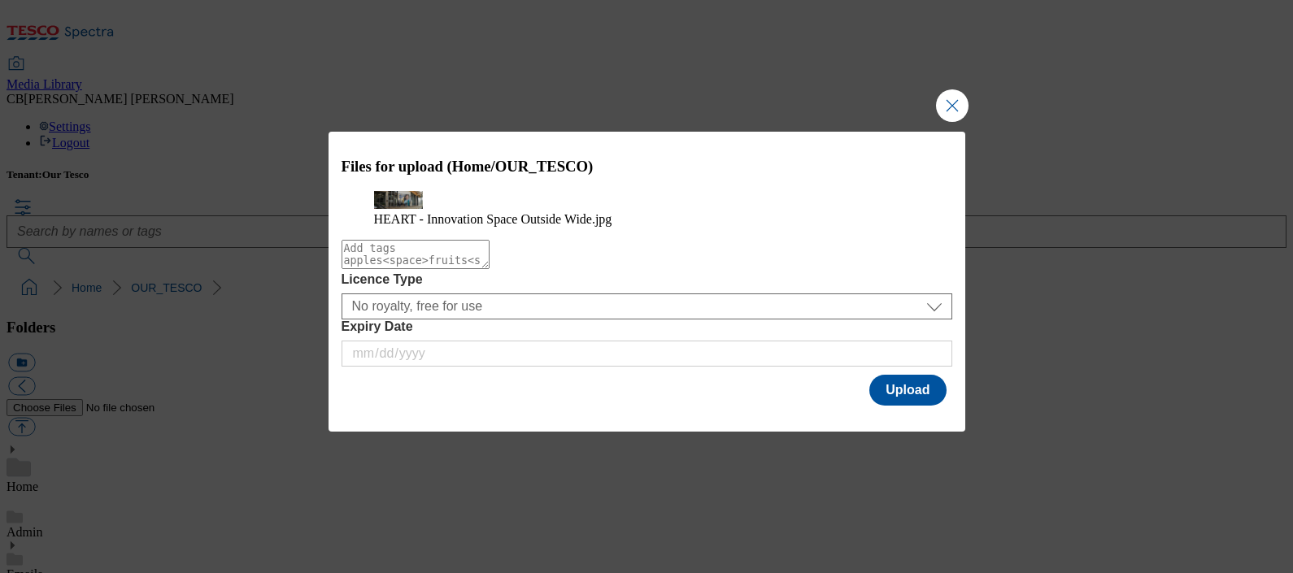
drag, startPoint x: 385, startPoint y: 293, endPoint x: 396, endPoint y: 293, distance: 11.4
click at [383, 269] on textarea "Modal" at bounding box center [416, 254] width 148 height 29
type textarea "I"
type textarea "Heart"
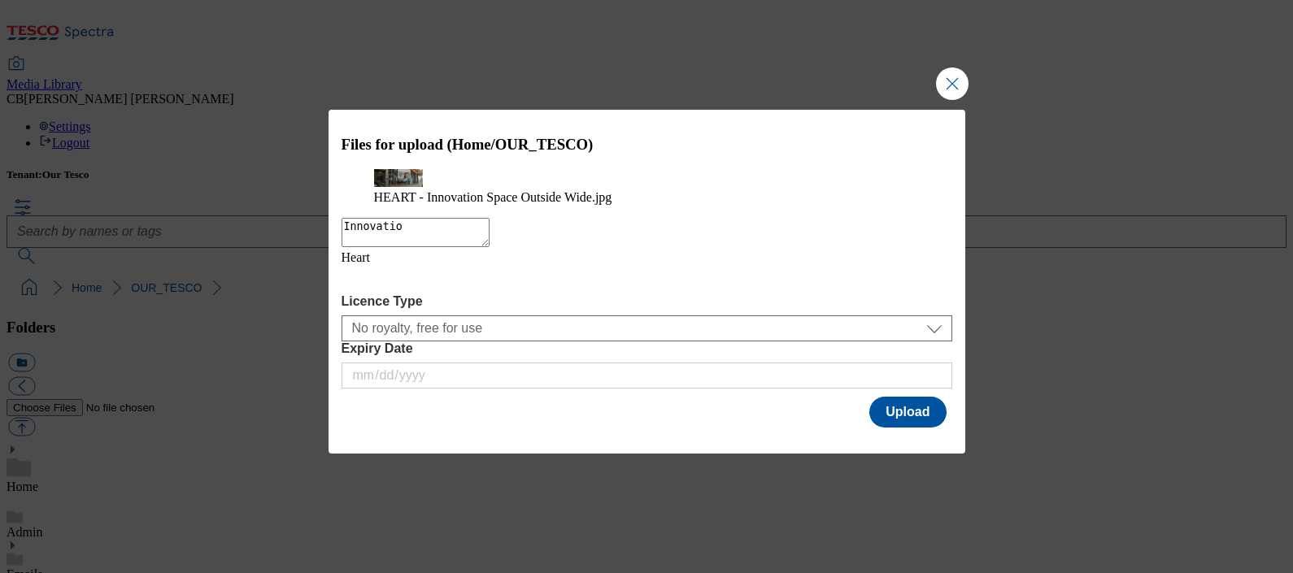
type textarea "Innovation"
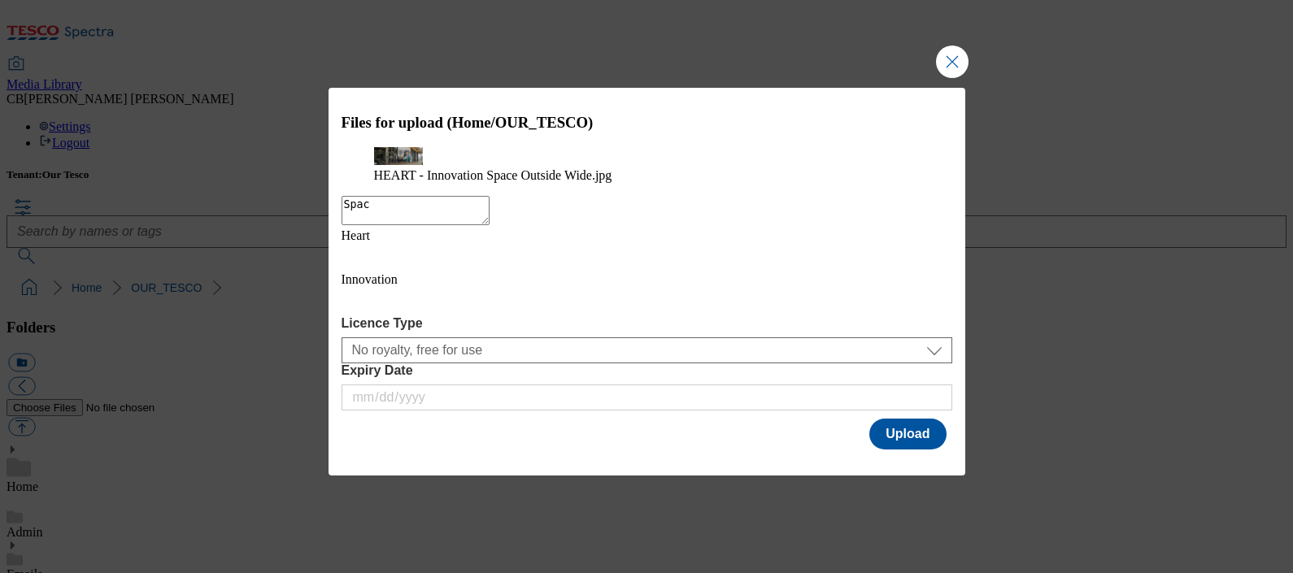
type textarea "Space"
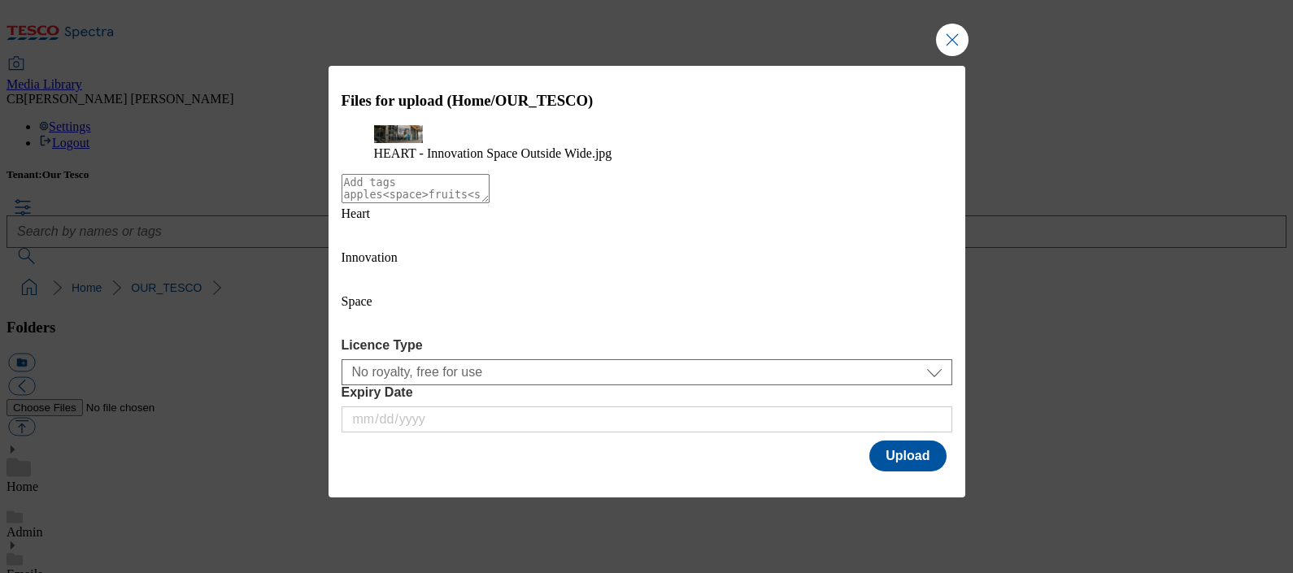
click at [690, 161] on div "HEART - Innovation Space Outside Wide.jpg" at bounding box center [647, 143] width 611 height 36
click at [899, 441] on button "Upload" at bounding box center [907, 456] width 76 height 31
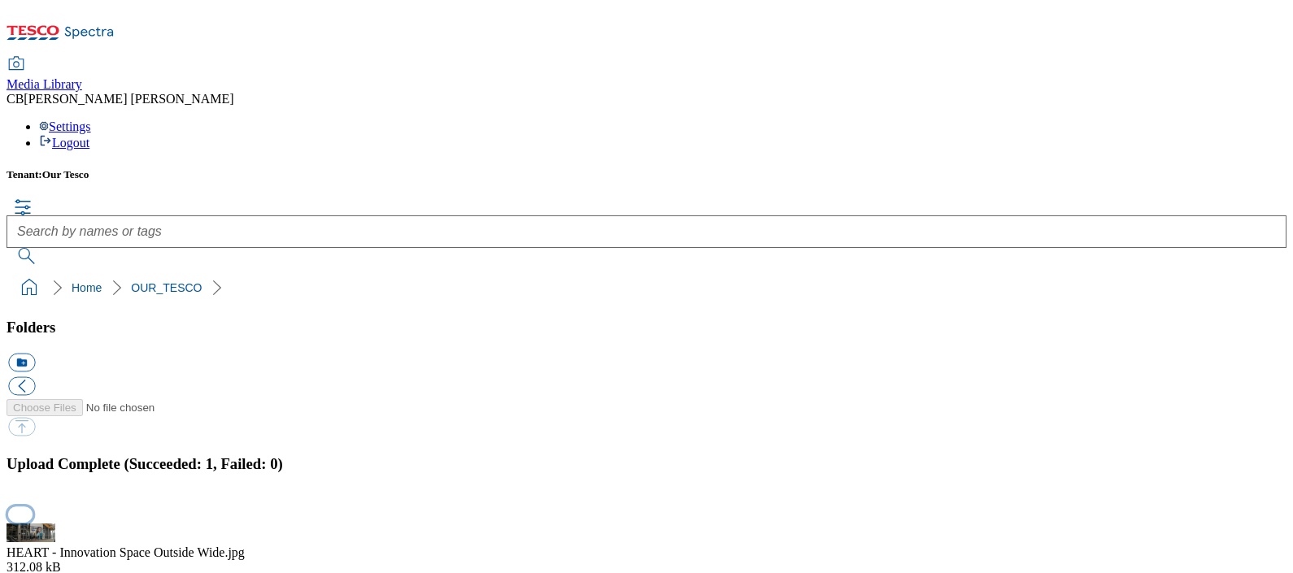
click at [33, 507] on button "button" at bounding box center [20, 514] width 24 height 15
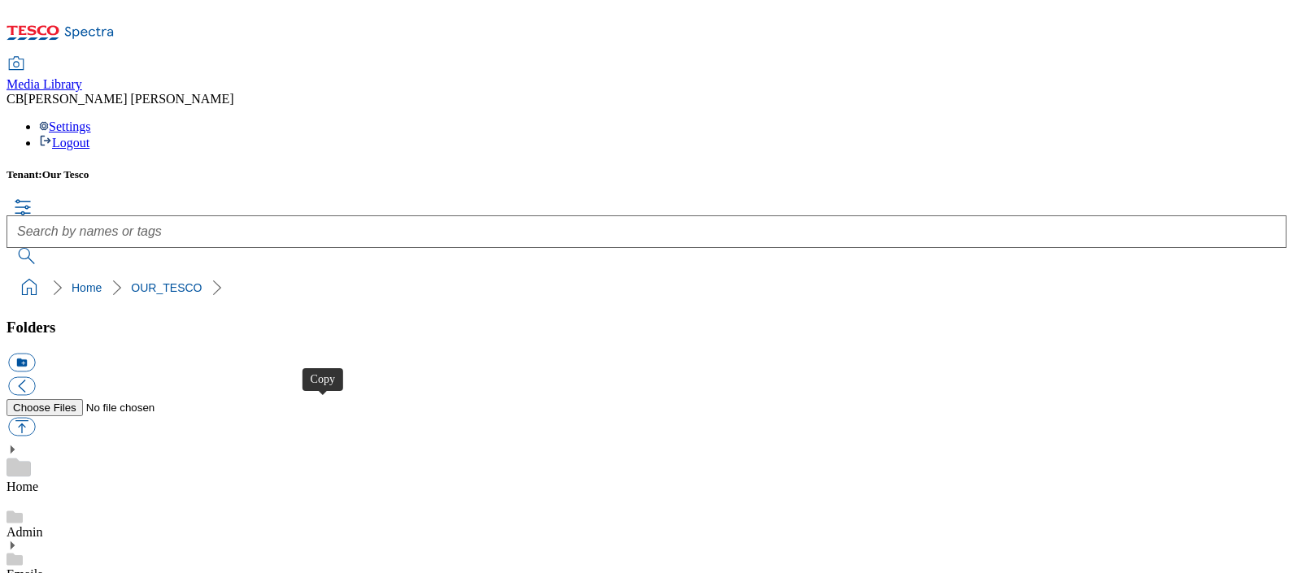
click at [35, 417] on button "button" at bounding box center [21, 426] width 27 height 19
type input "C:\fakepath\HEART - Auditorium Wide.jpg"
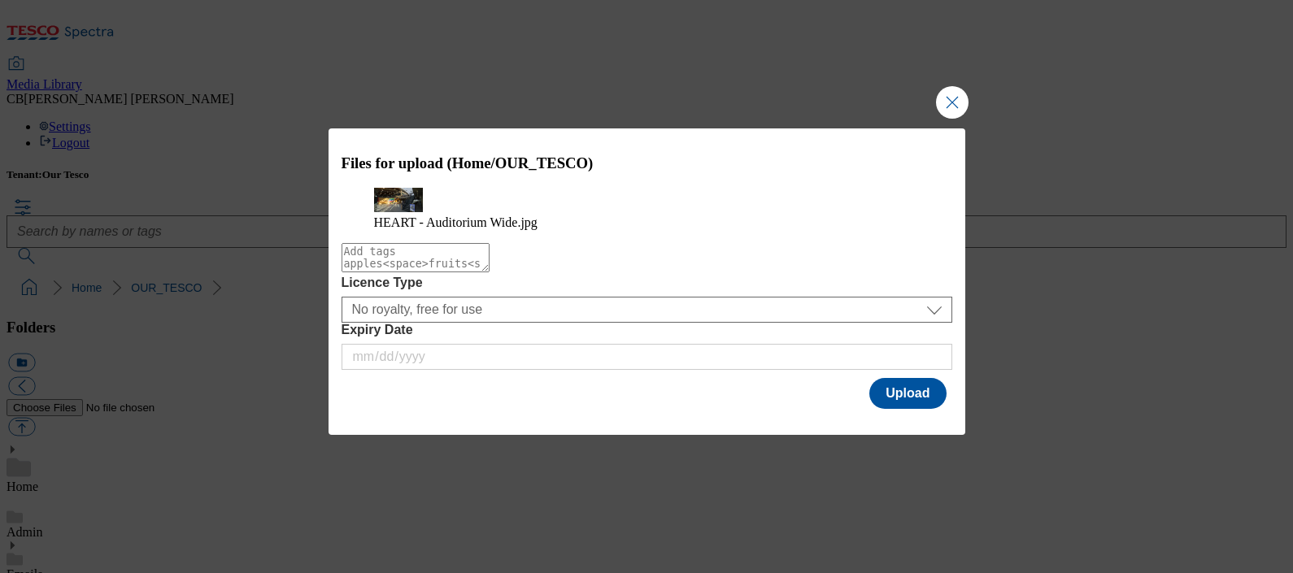
click at [357, 272] on textarea "Modal" at bounding box center [416, 257] width 148 height 29
type textarea "H"
type textarea "Heart"
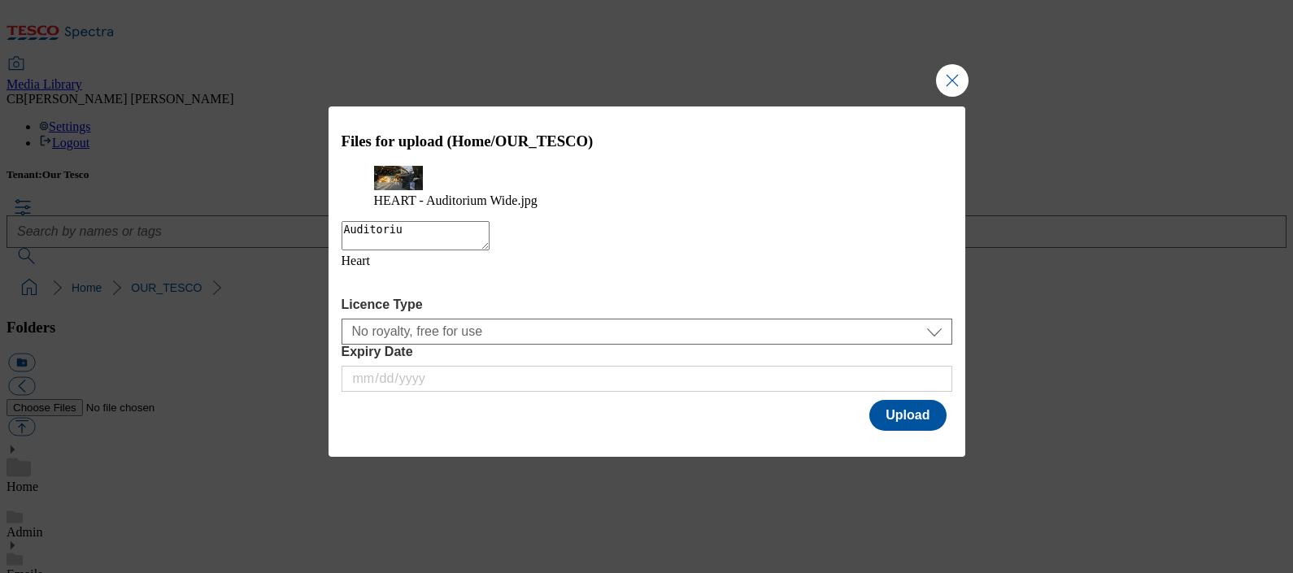
type textarea "Auditorium"
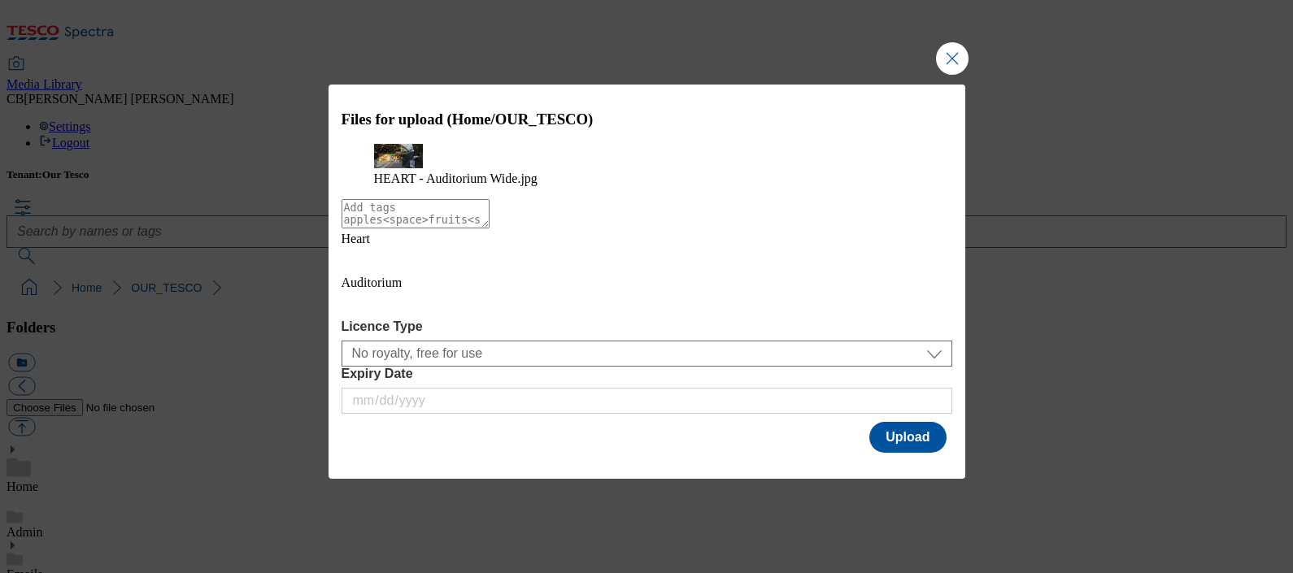
click at [553, 186] on div "HEART - Auditorium Wide.jpg" at bounding box center [647, 165] width 611 height 42
click at [899, 433] on button "Upload" at bounding box center [907, 437] width 76 height 31
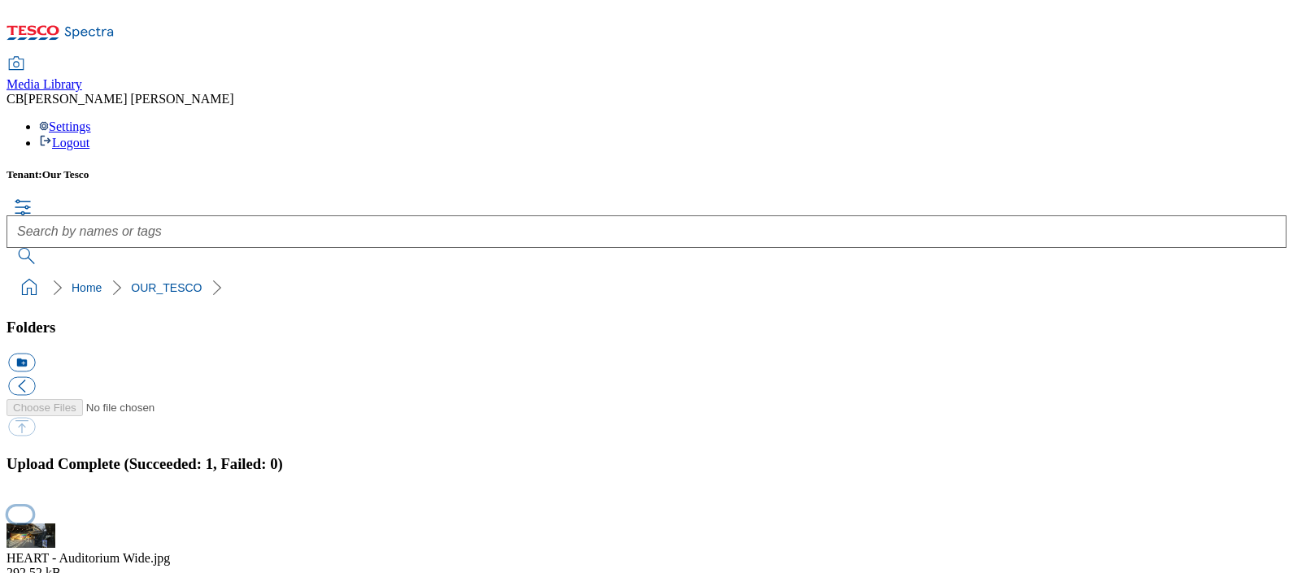
click at [33, 507] on button "button" at bounding box center [20, 514] width 24 height 15
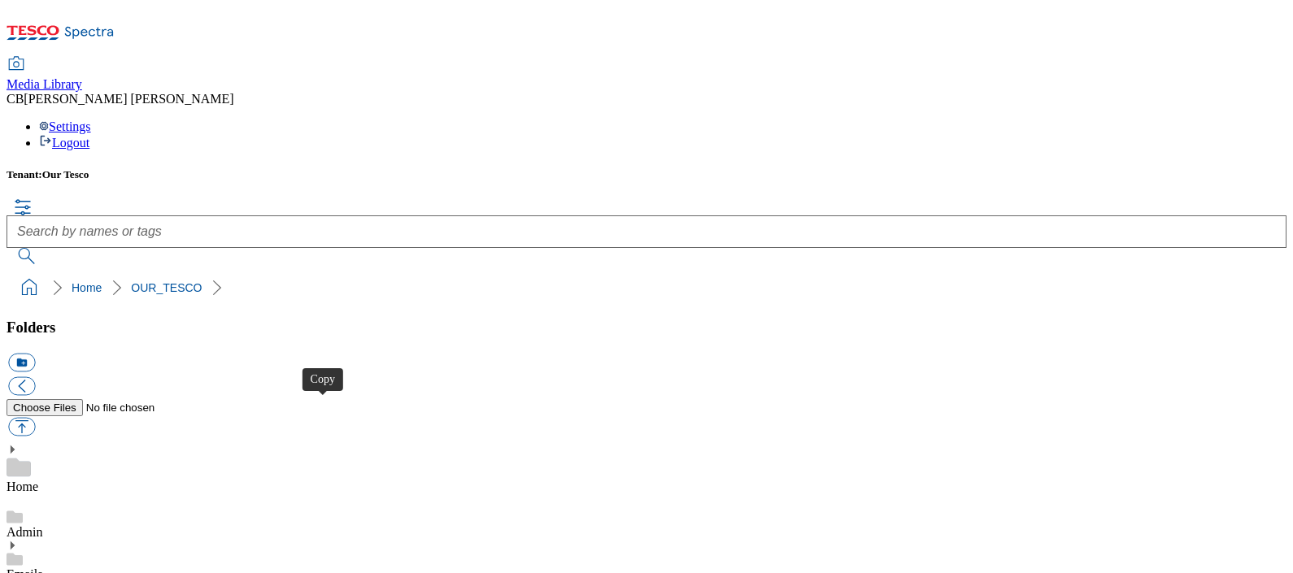
click at [35, 417] on button "button" at bounding box center [21, 426] width 27 height 19
type input "C:\fakepath\HEART - Express Wide.jpg"
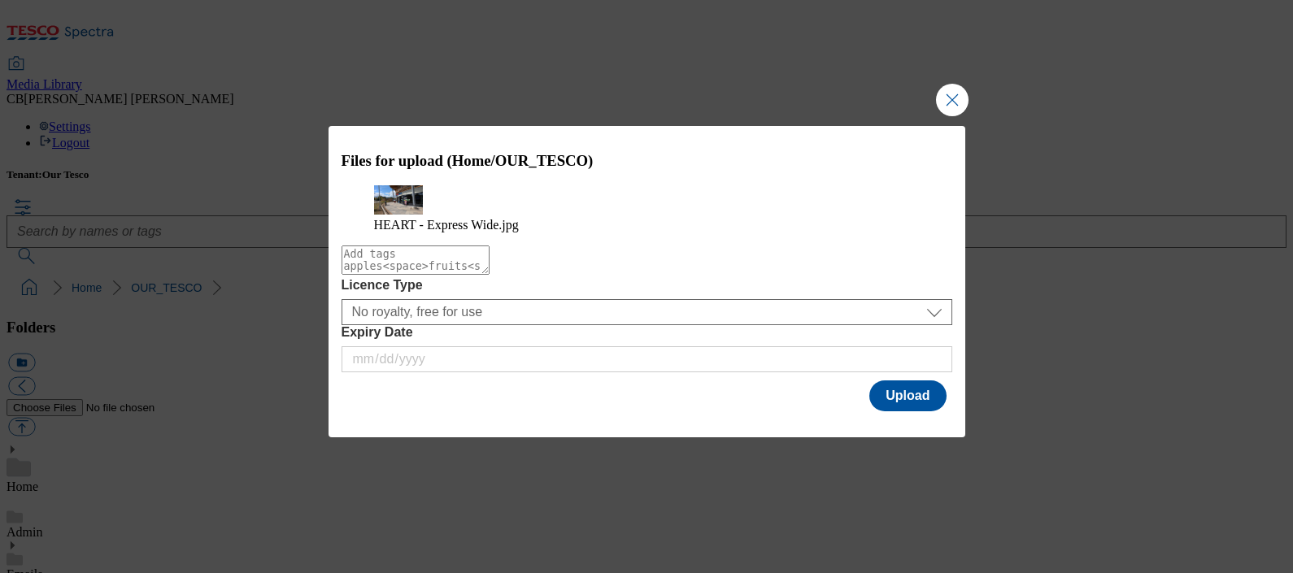
click at [354, 272] on textarea "Modal" at bounding box center [416, 260] width 148 height 29
type textarea "Heart"
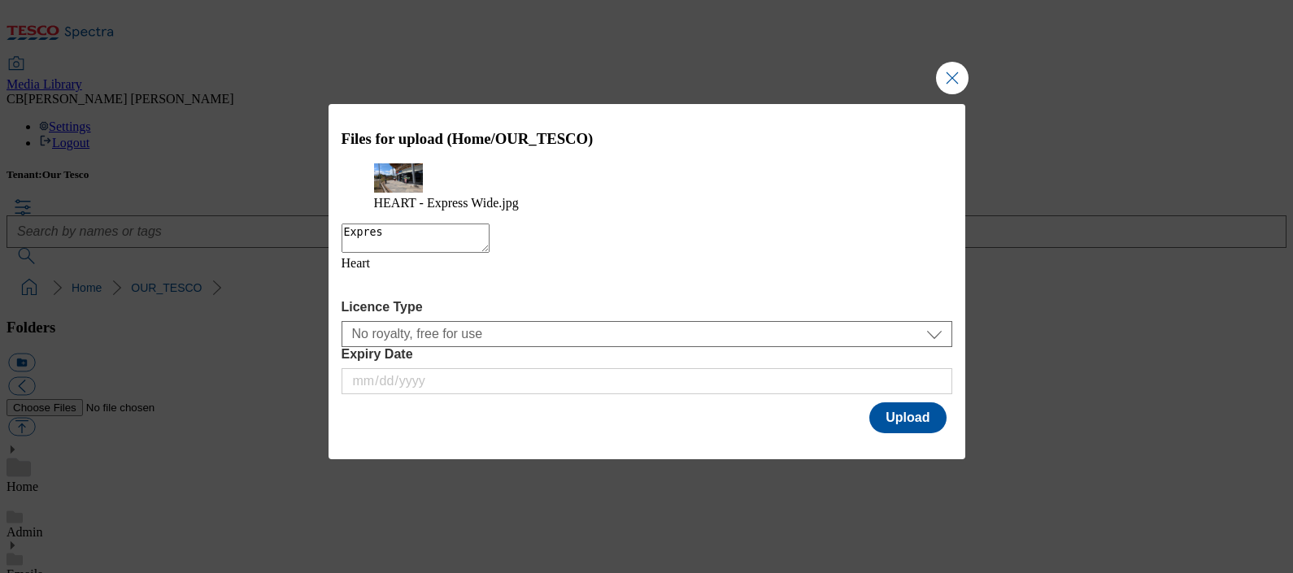
type textarea "Express"
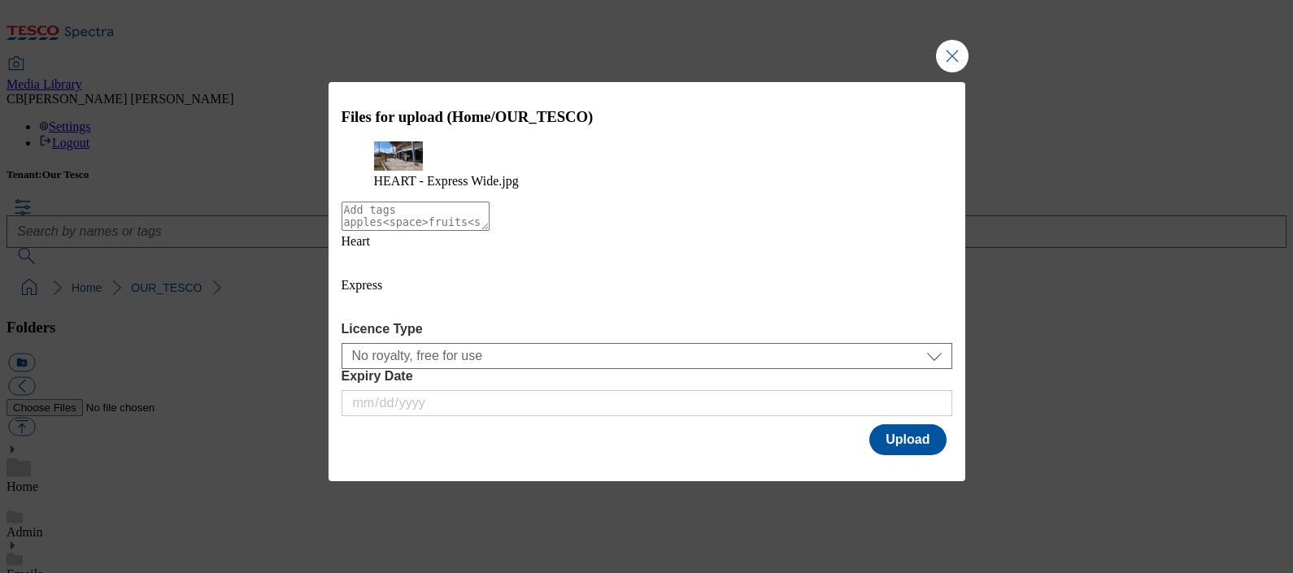
click at [590, 311] on div "Heart Express" at bounding box center [647, 278] width 611 height 88
click at [903, 427] on button "Upload" at bounding box center [907, 439] width 76 height 31
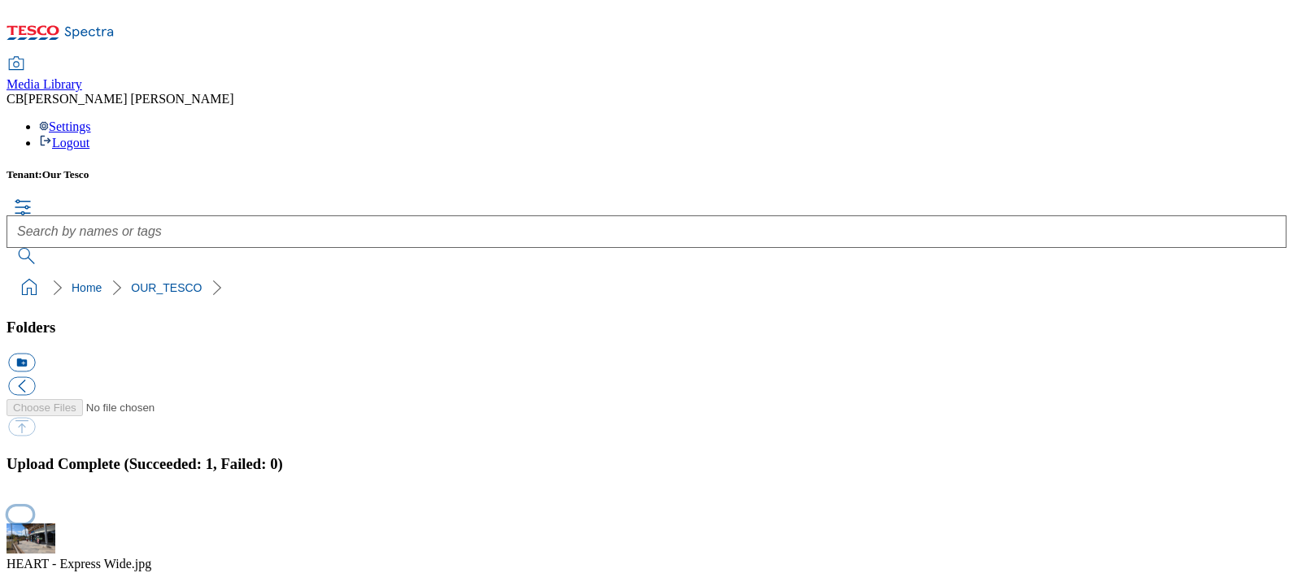
click at [33, 507] on button "button" at bounding box center [20, 514] width 24 height 15
